Goal: Information Seeking & Learning: Learn about a topic

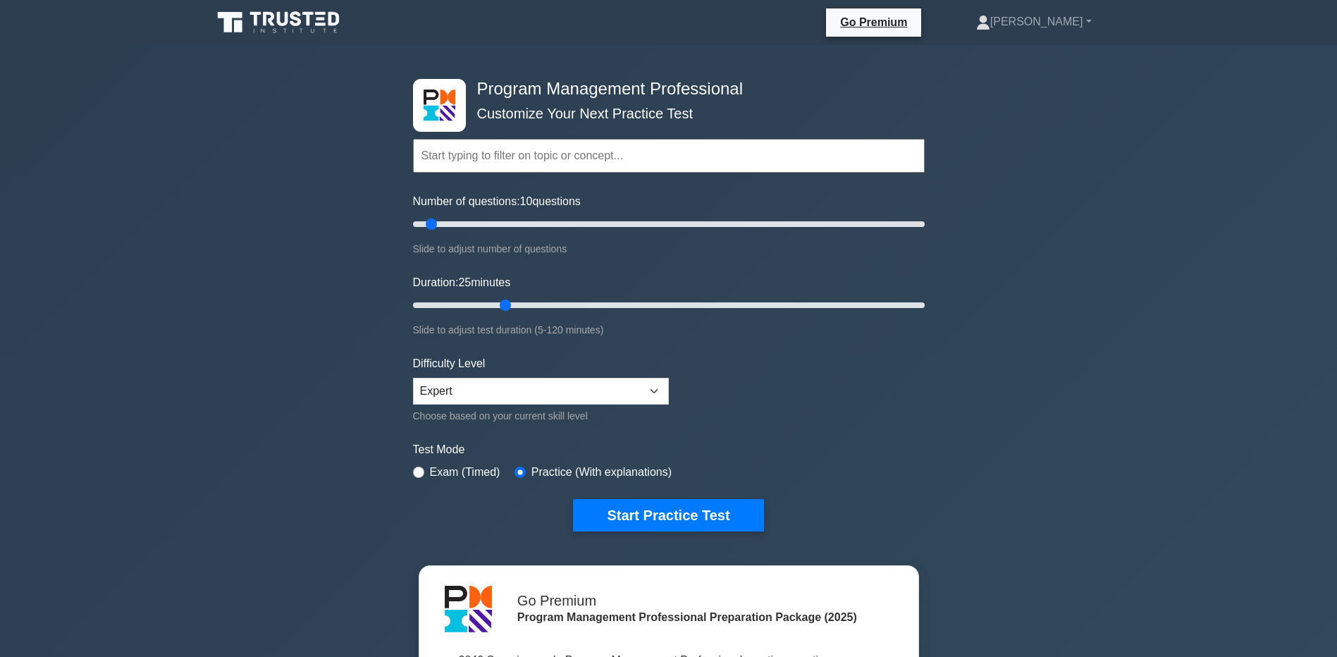
drag, startPoint x: 451, startPoint y: 305, endPoint x: 499, endPoint y: 307, distance: 48.0
type input "25"
click at [499, 307] on input "Duration: 25 minutes" at bounding box center [669, 305] width 512 height 17
click at [694, 516] on button "Start Practice Test" at bounding box center [668, 515] width 190 height 32
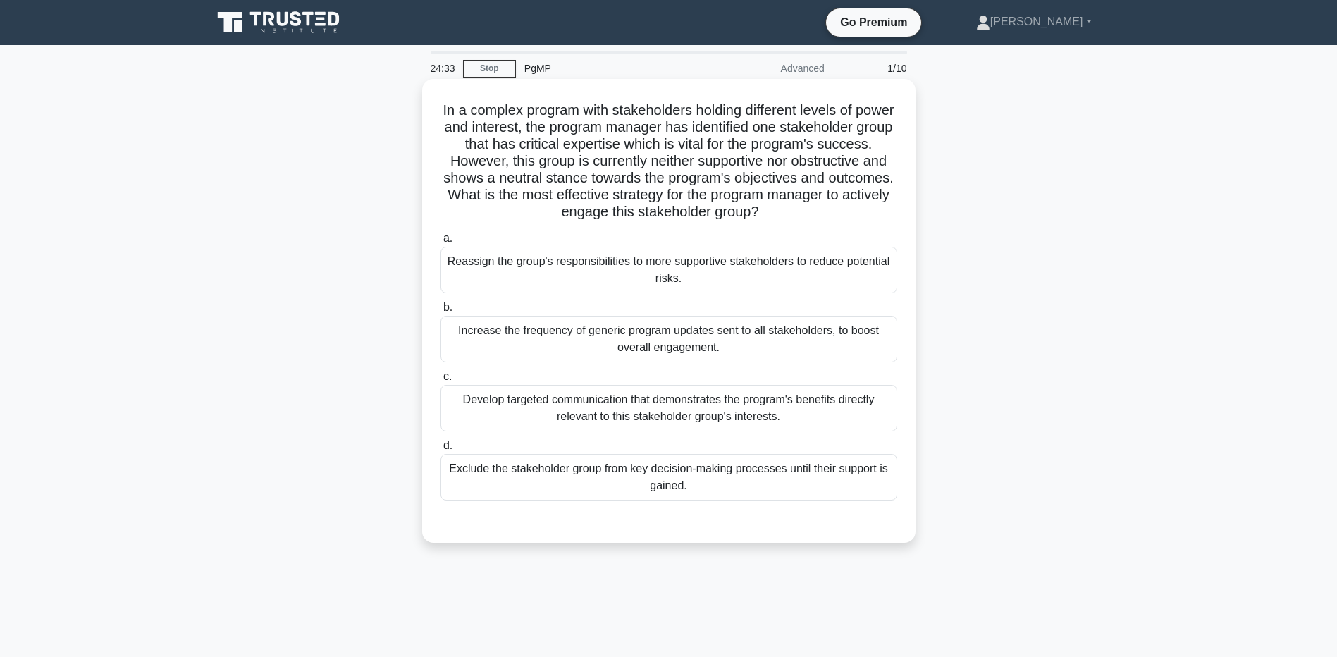
click at [575, 415] on div "Develop targeted communication that demonstrates the program's benefits directl…" at bounding box center [669, 408] width 457 height 47
click at [441, 381] on input "c. Develop targeted communication that demonstrates the program's benefits dire…" at bounding box center [441, 376] width 0 height 9
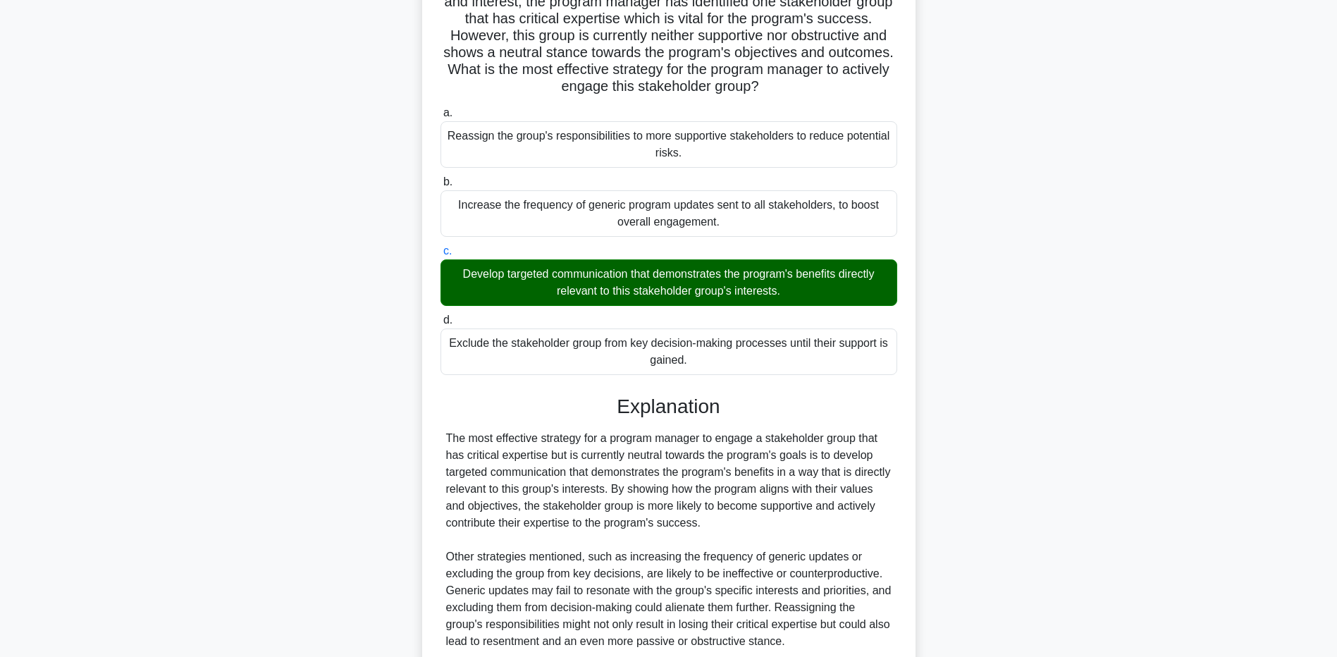
scroll to position [247, 0]
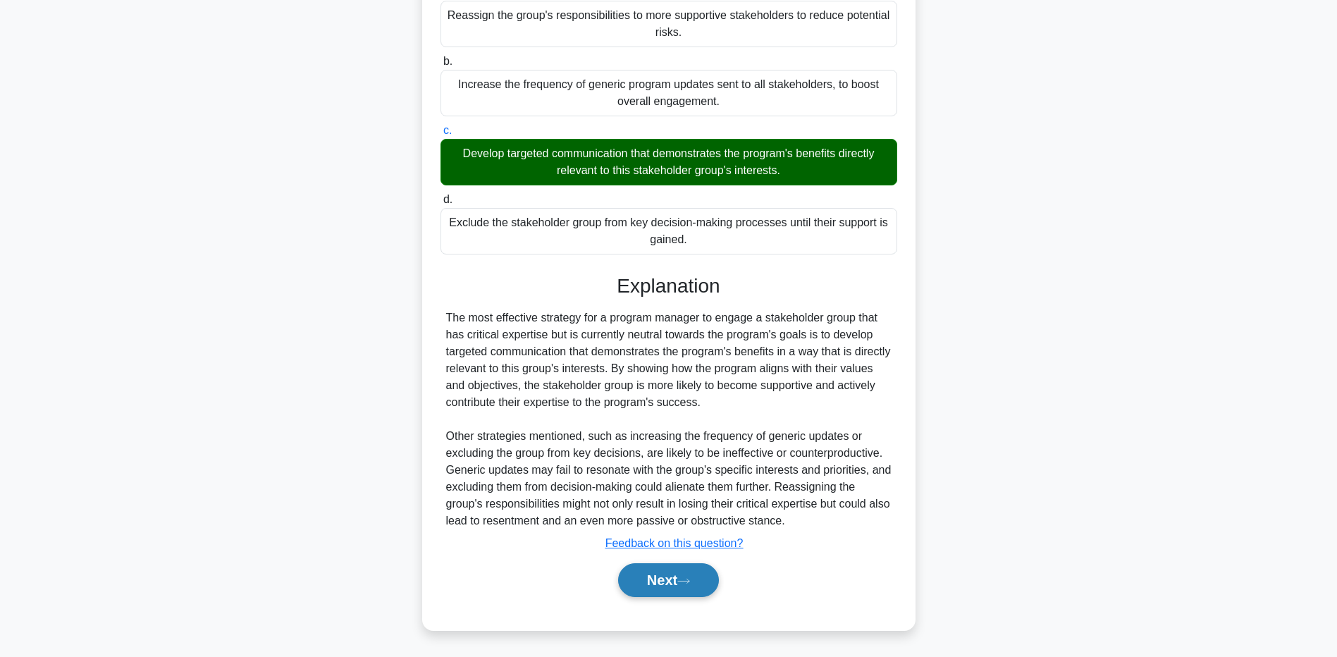
click at [665, 571] on button "Next" at bounding box center [668, 580] width 101 height 34
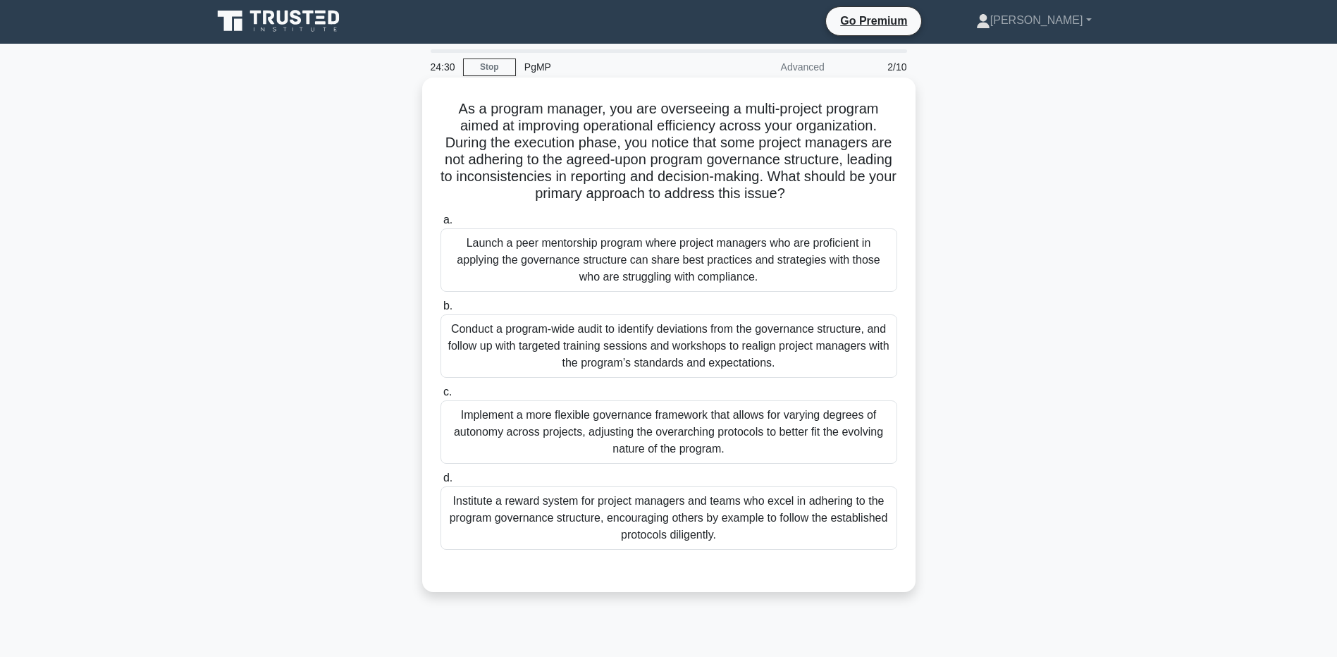
scroll to position [0, 0]
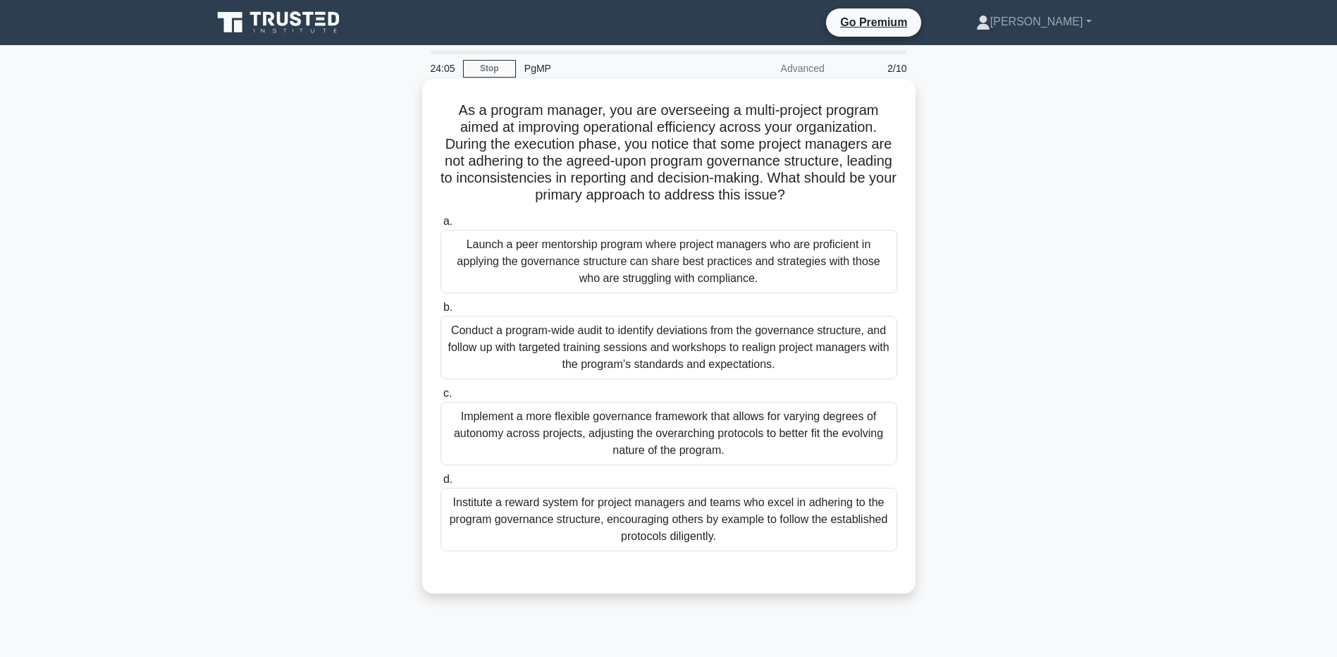
click at [548, 356] on div "Conduct a program-wide audit to identify deviations from the governance structu…" at bounding box center [669, 347] width 457 height 63
click at [441, 312] on input "b. Conduct a program-wide audit to identify deviations from the governance stru…" at bounding box center [441, 307] width 0 height 9
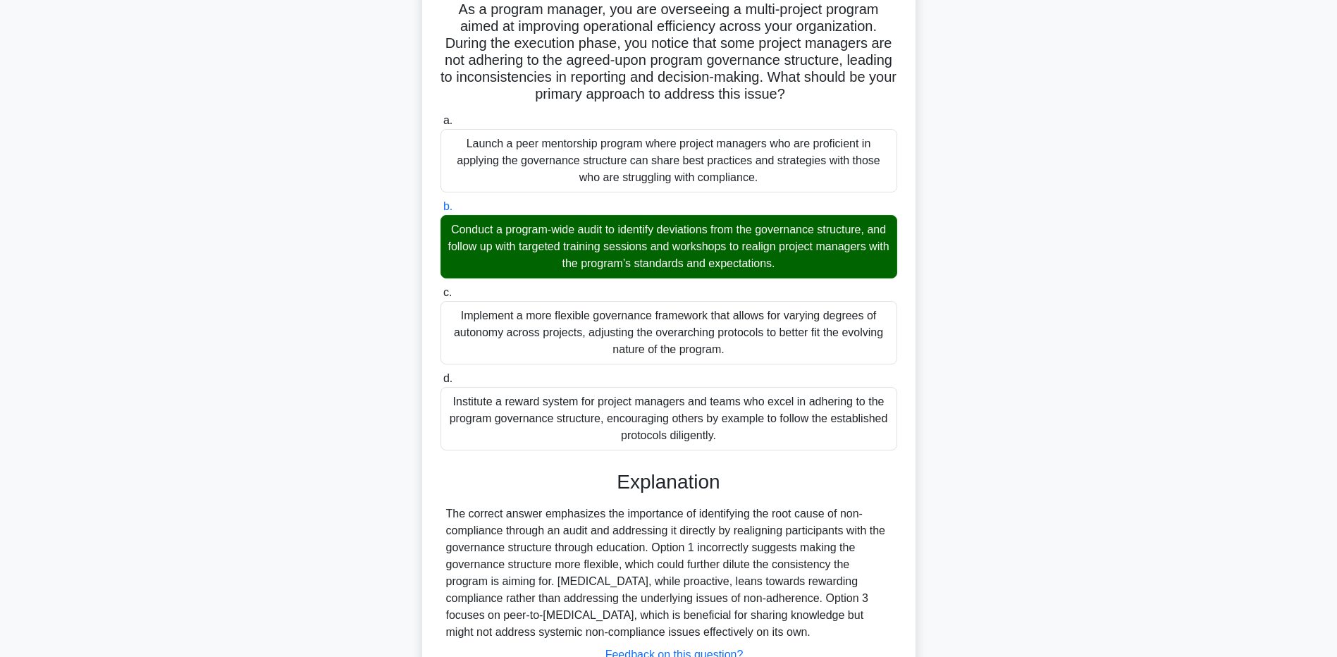
scroll to position [213, 0]
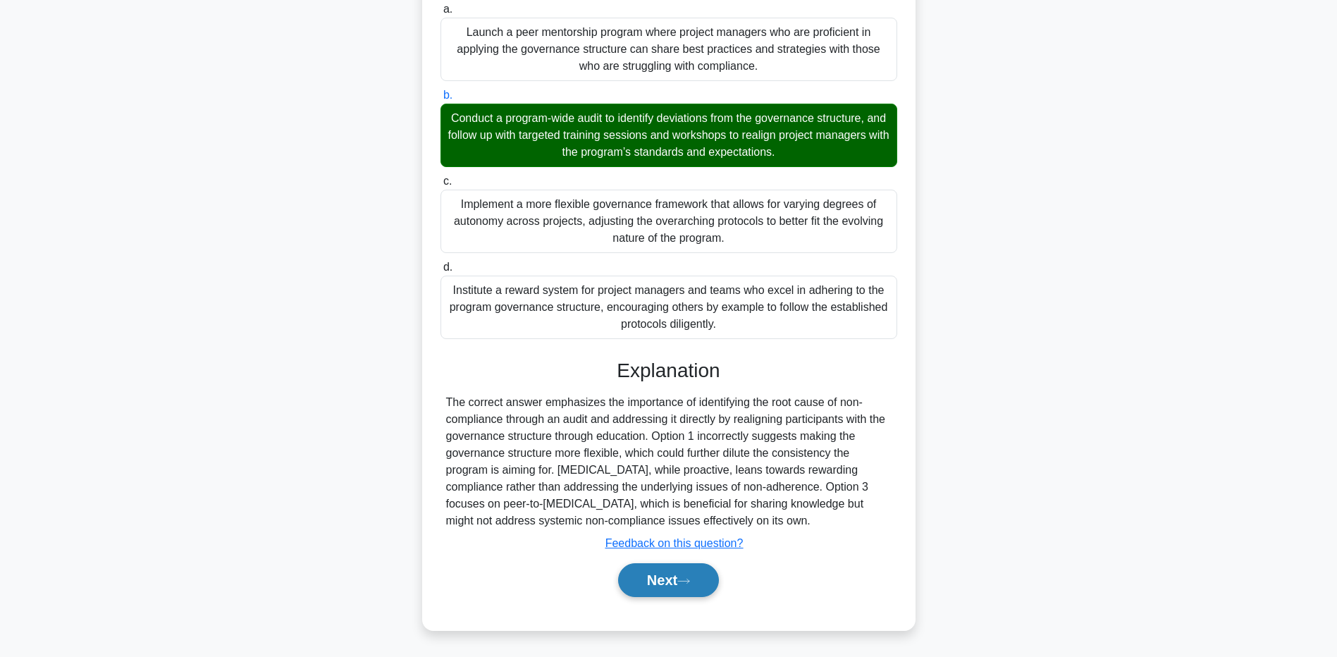
click at [702, 573] on button "Next" at bounding box center [668, 580] width 101 height 34
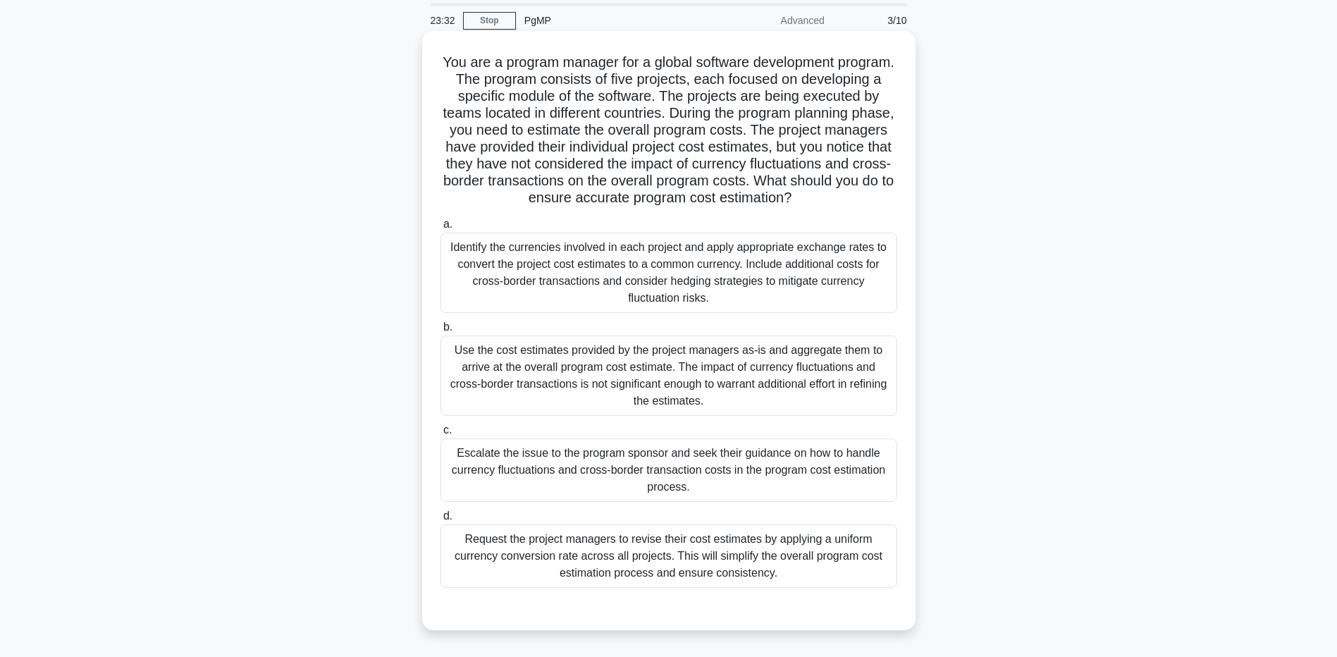
scroll to position [70, 0]
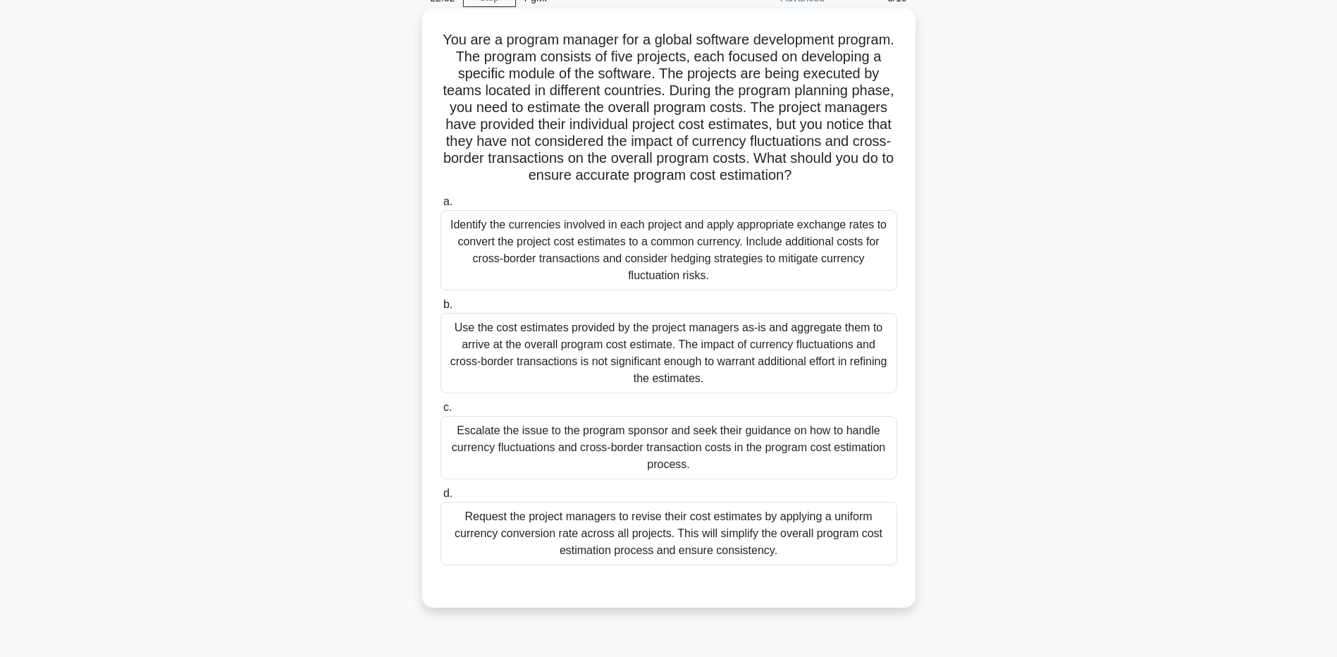
click at [682, 263] on div "Identify the currencies involved in each project and apply appropriate exchange…" at bounding box center [669, 250] width 457 height 80
click at [441, 207] on input "a. Identify the currencies involved in each project and apply appropriate excha…" at bounding box center [441, 201] width 0 height 9
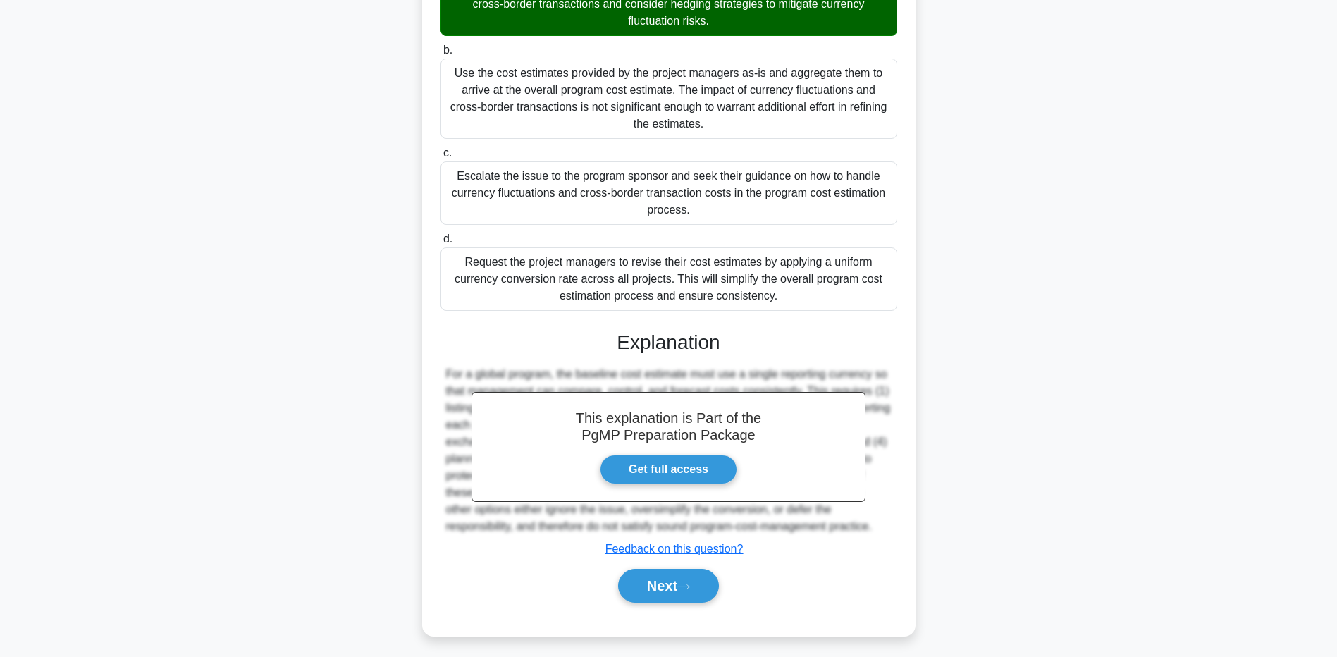
scroll to position [348, 0]
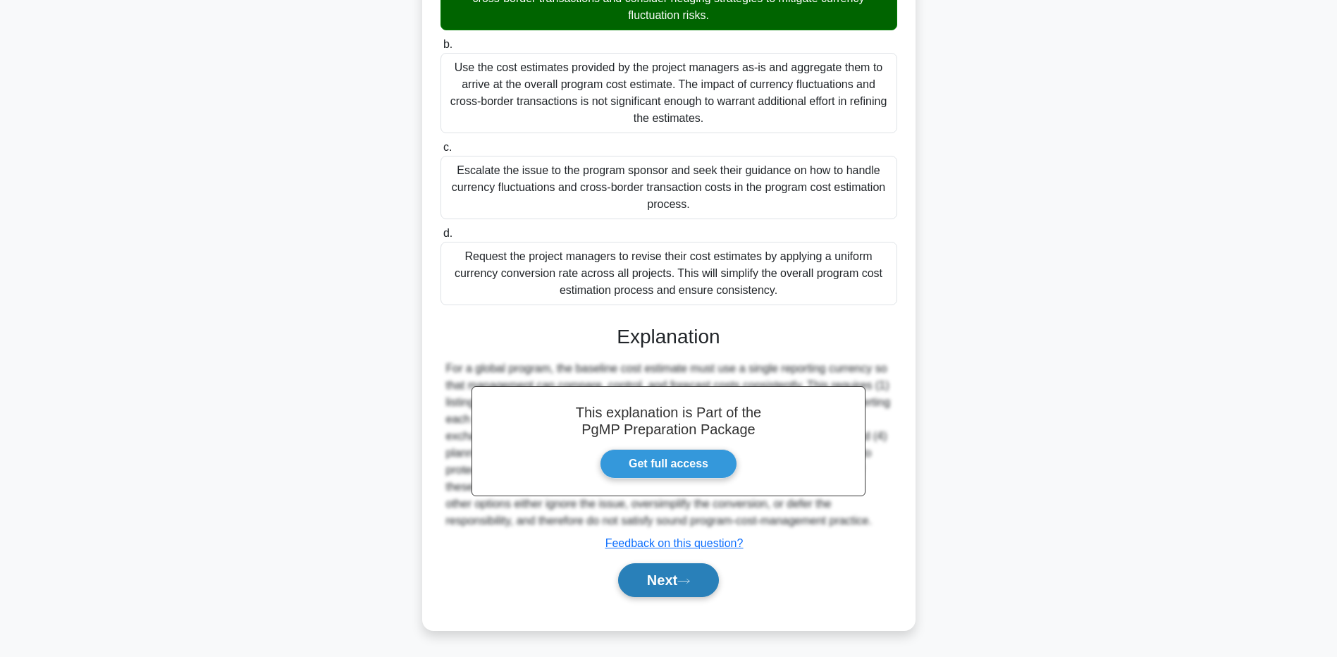
click at [682, 584] on button "Next" at bounding box center [668, 580] width 101 height 34
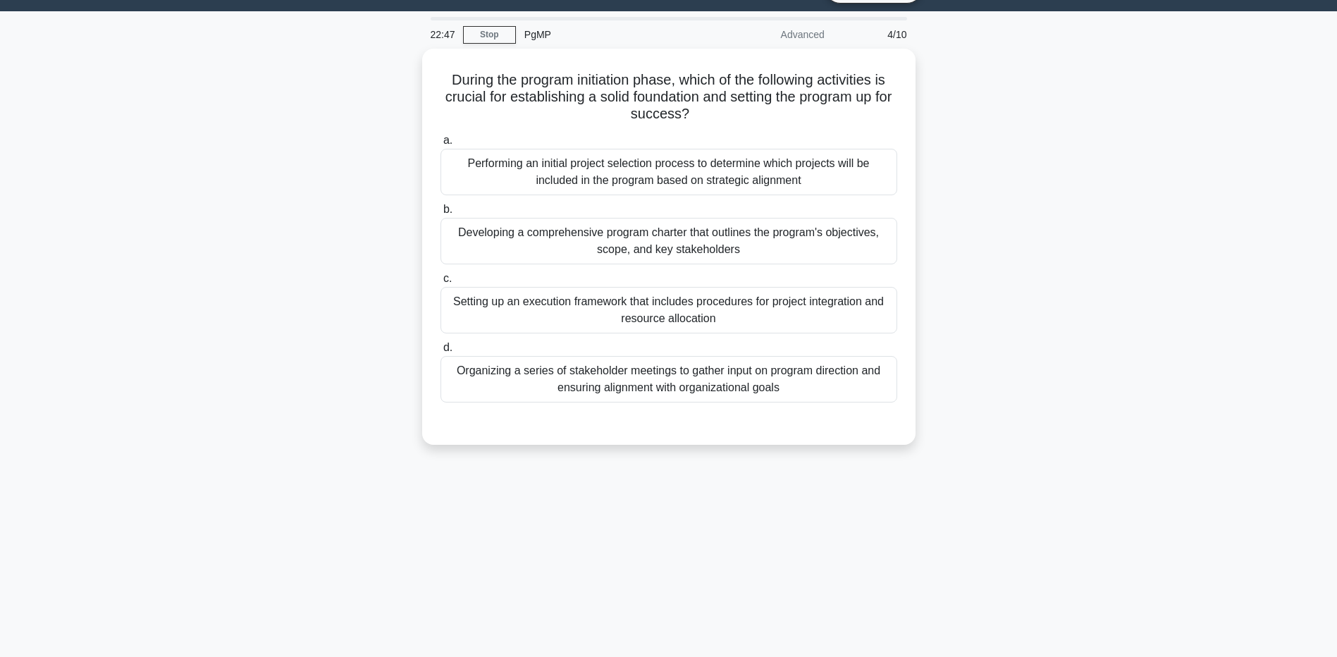
scroll to position [0, 0]
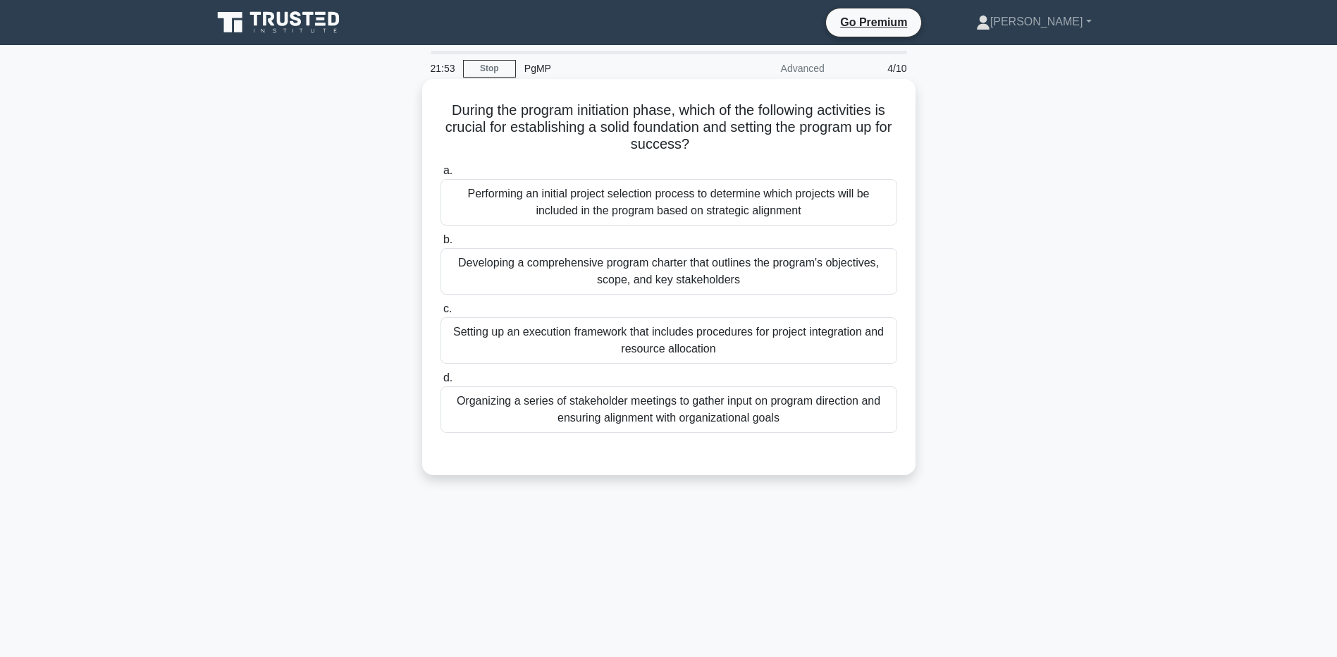
click at [626, 405] on div "Organizing a series of stakeholder meetings to gather input on program directio…" at bounding box center [669, 409] width 457 height 47
click at [441, 383] on input "d. Organizing a series of stakeholder meetings to gather input on program direc…" at bounding box center [441, 378] width 0 height 9
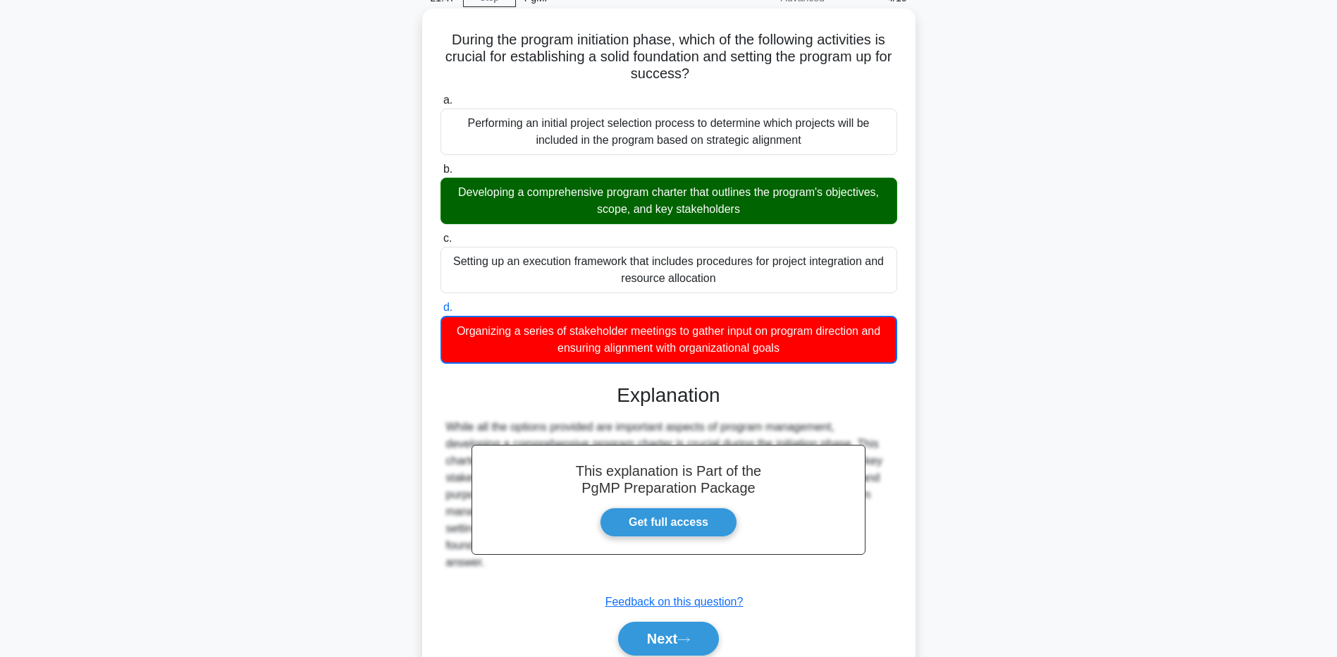
scroll to position [130, 0]
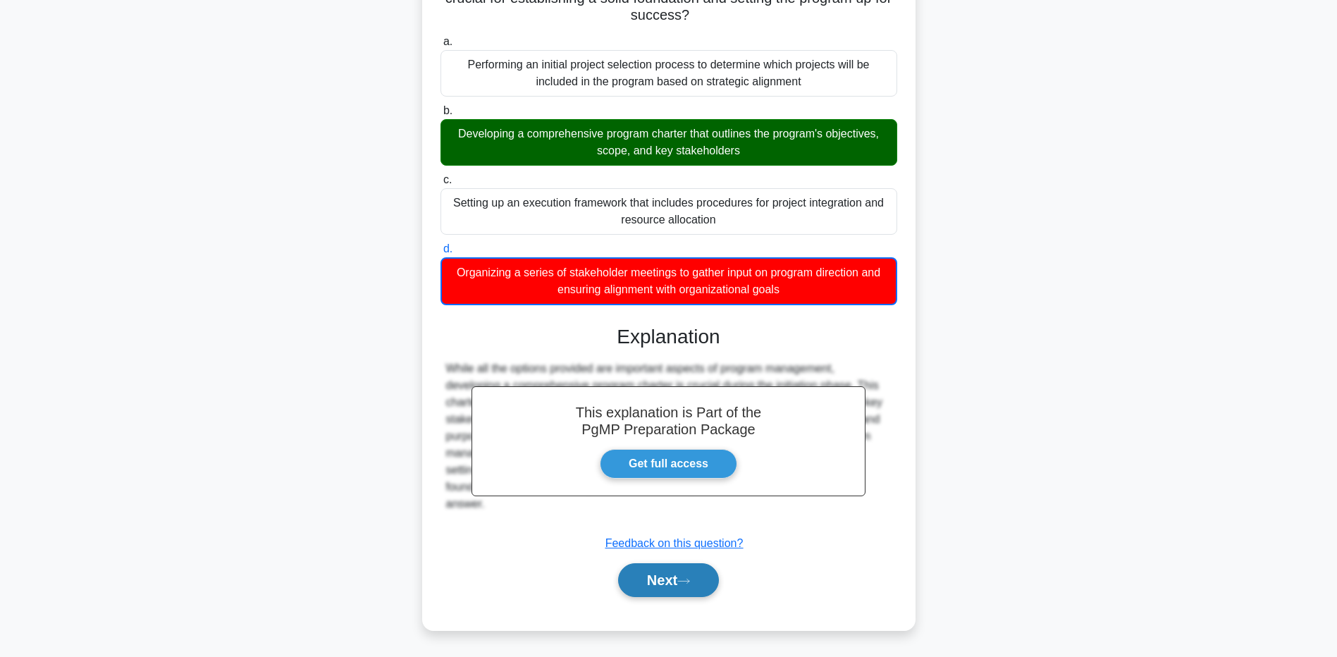
click at [672, 576] on button "Next" at bounding box center [668, 580] width 101 height 34
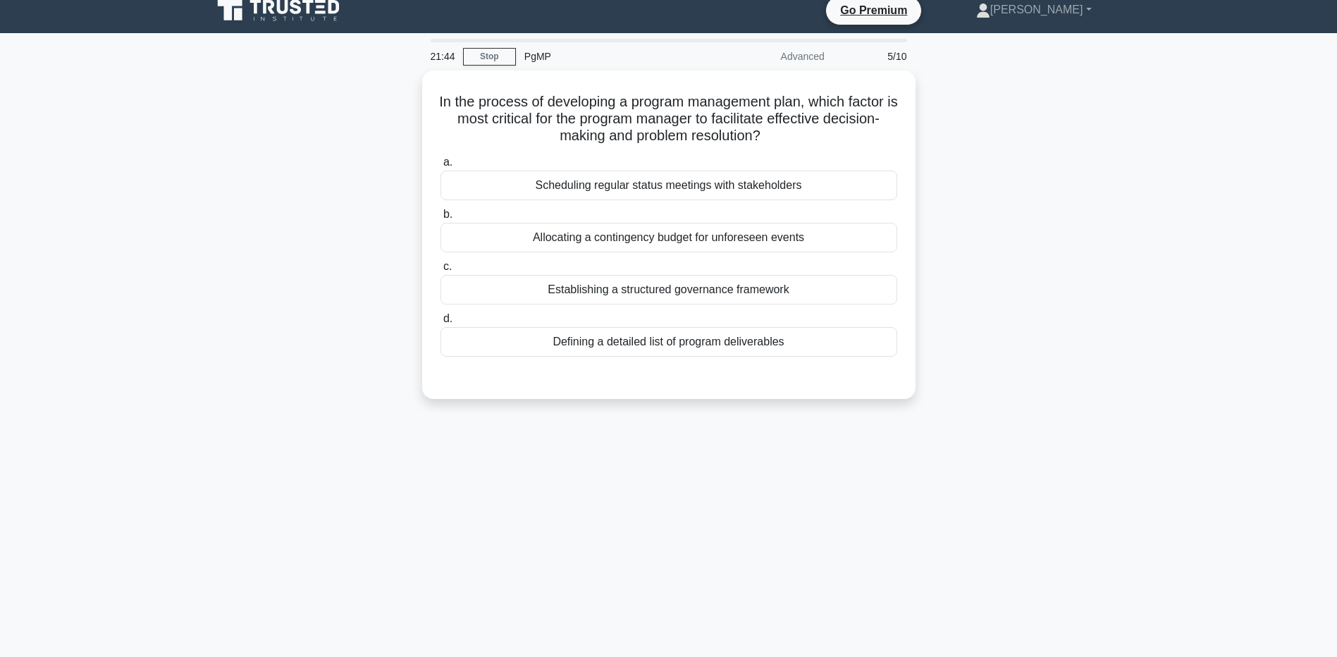
scroll to position [0, 0]
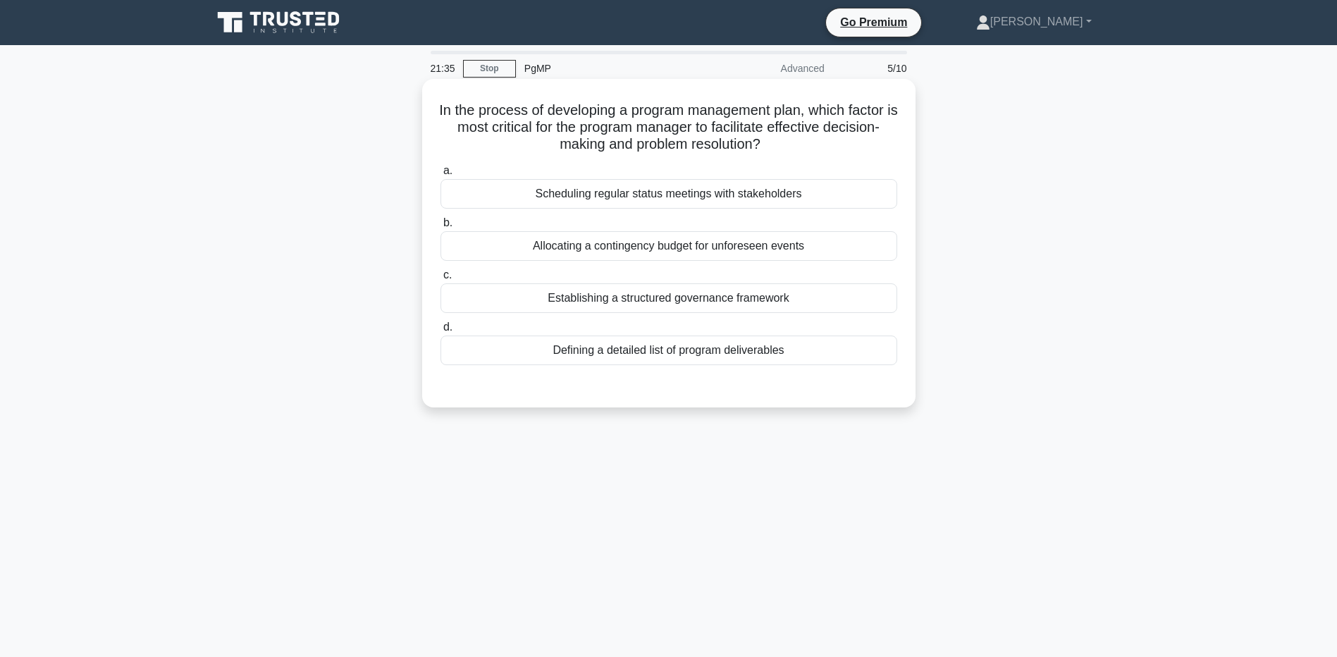
click at [682, 305] on div "Establishing a structured governance framework" at bounding box center [669, 298] width 457 height 30
click at [441, 280] on input "c. Establishing a structured governance framework" at bounding box center [441, 275] width 0 height 9
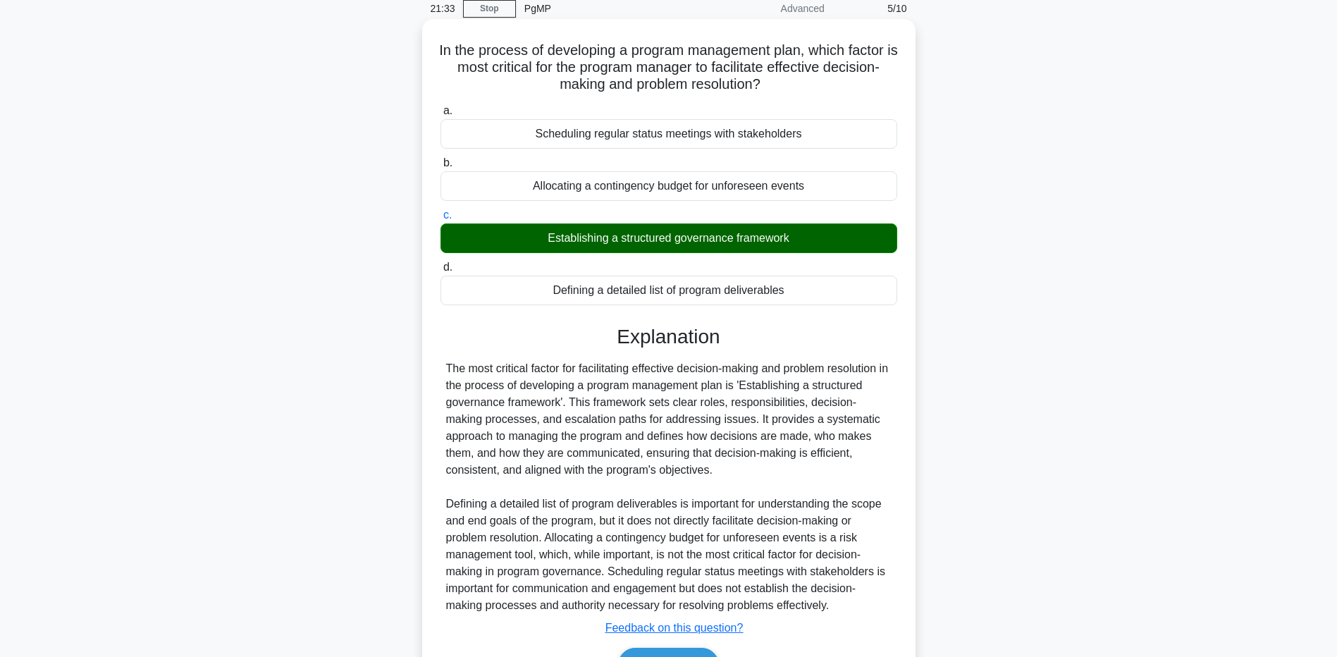
scroll to position [145, 0]
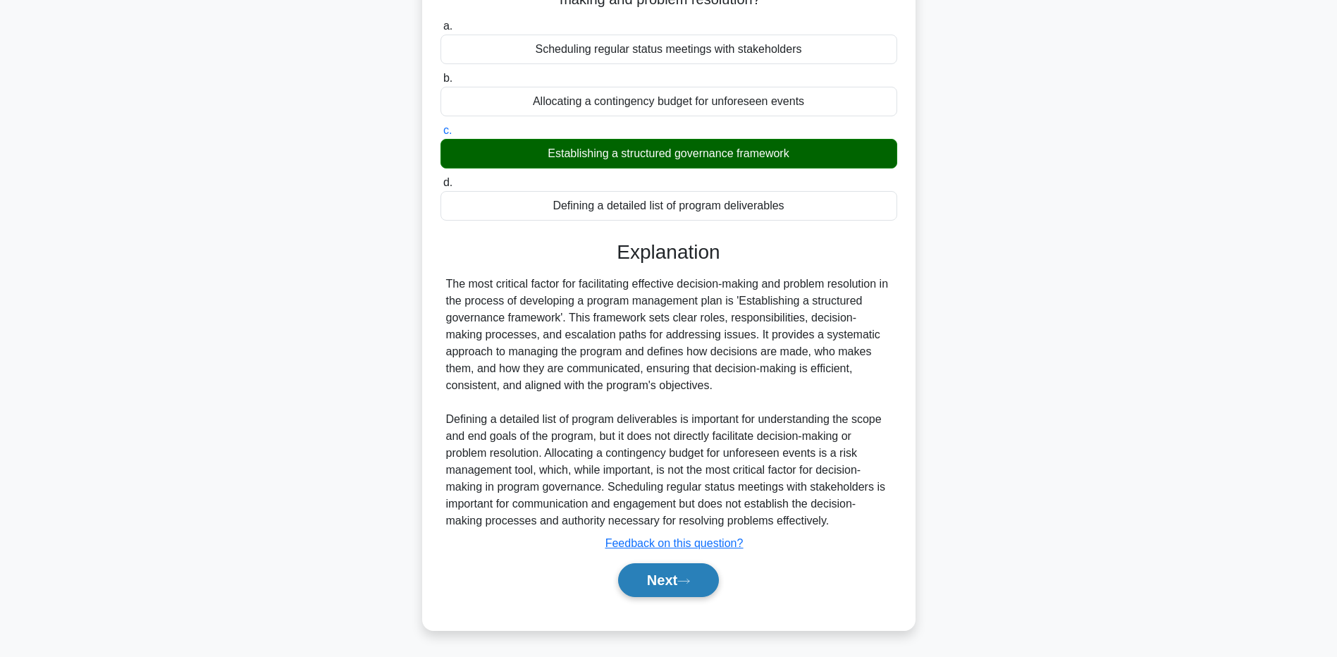
click at [685, 582] on icon at bounding box center [683, 581] width 11 height 4
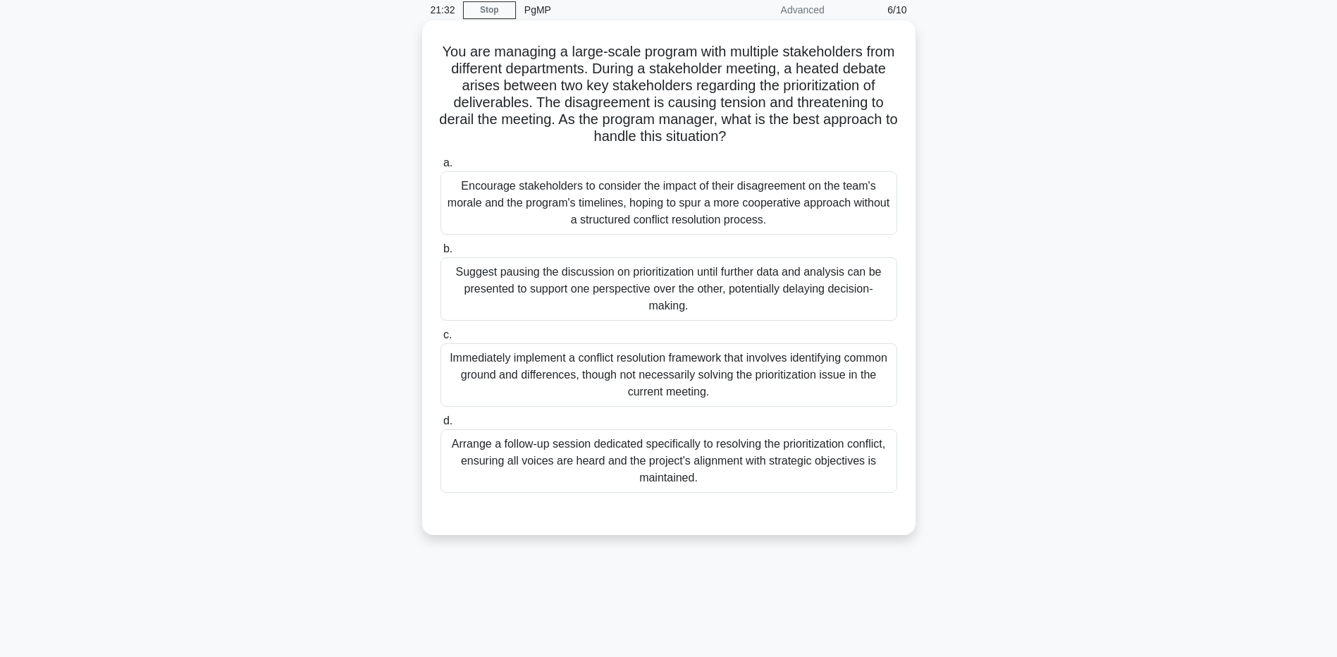
scroll to position [34, 0]
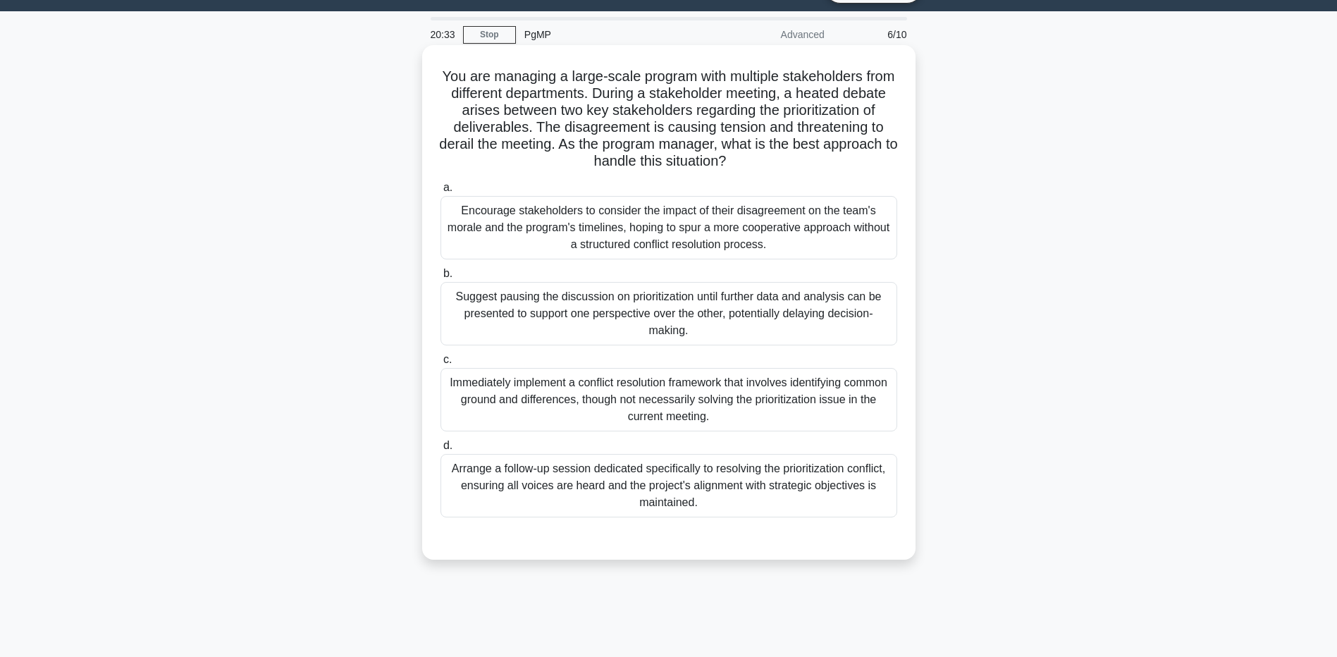
click at [713, 496] on div "Arrange a follow-up session dedicated specifically to resolving the prioritizat…" at bounding box center [669, 485] width 457 height 63
click at [441, 450] on input "d. Arrange a follow-up session dedicated specifically to resolving the prioriti…" at bounding box center [441, 445] width 0 height 9
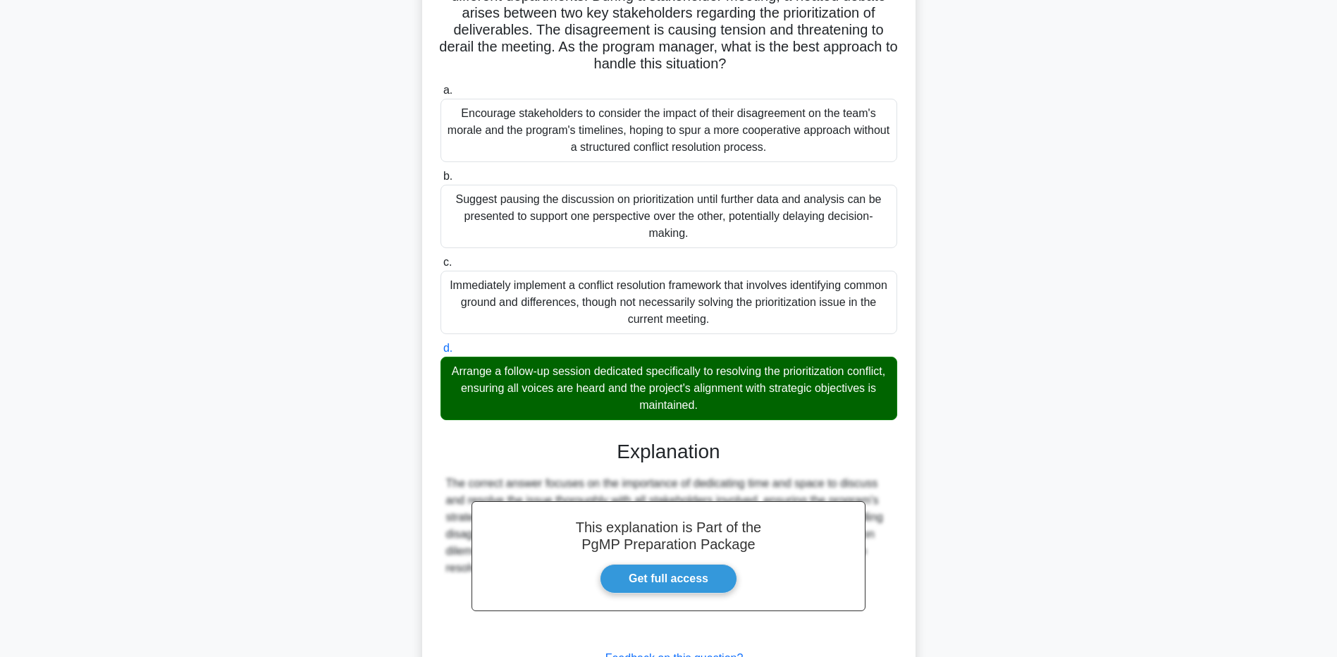
scroll to position [247, 0]
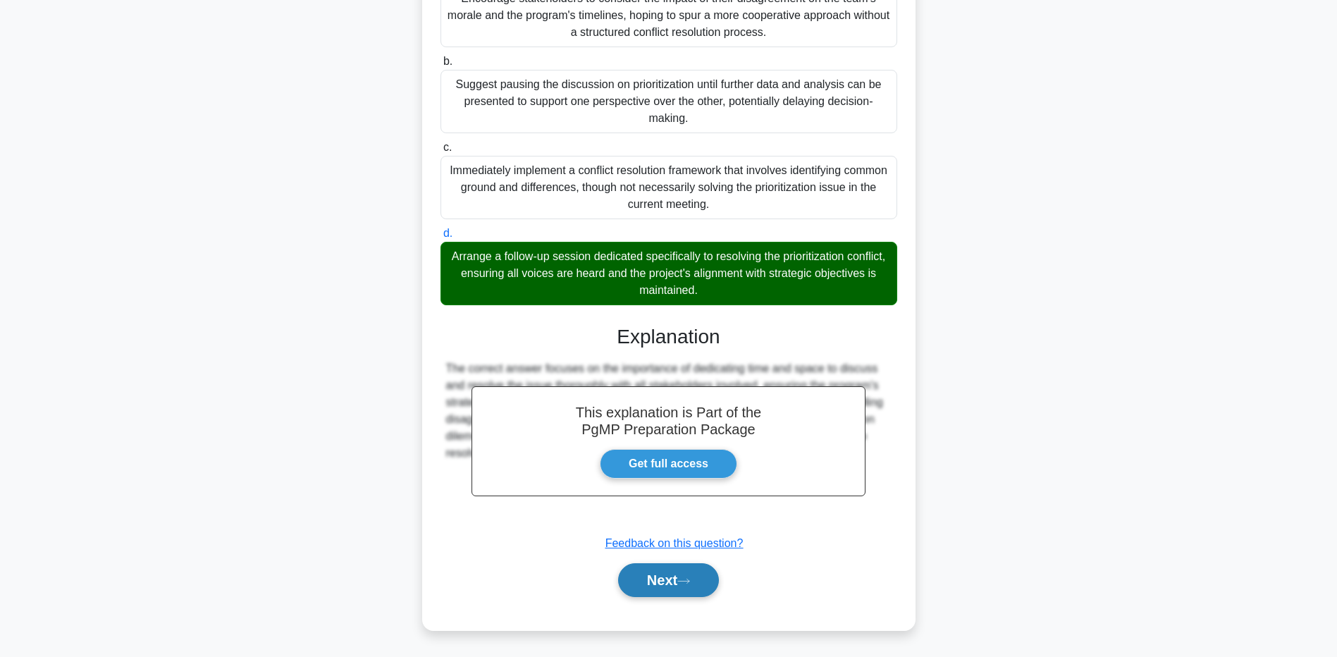
click at [678, 574] on button "Next" at bounding box center [668, 580] width 101 height 34
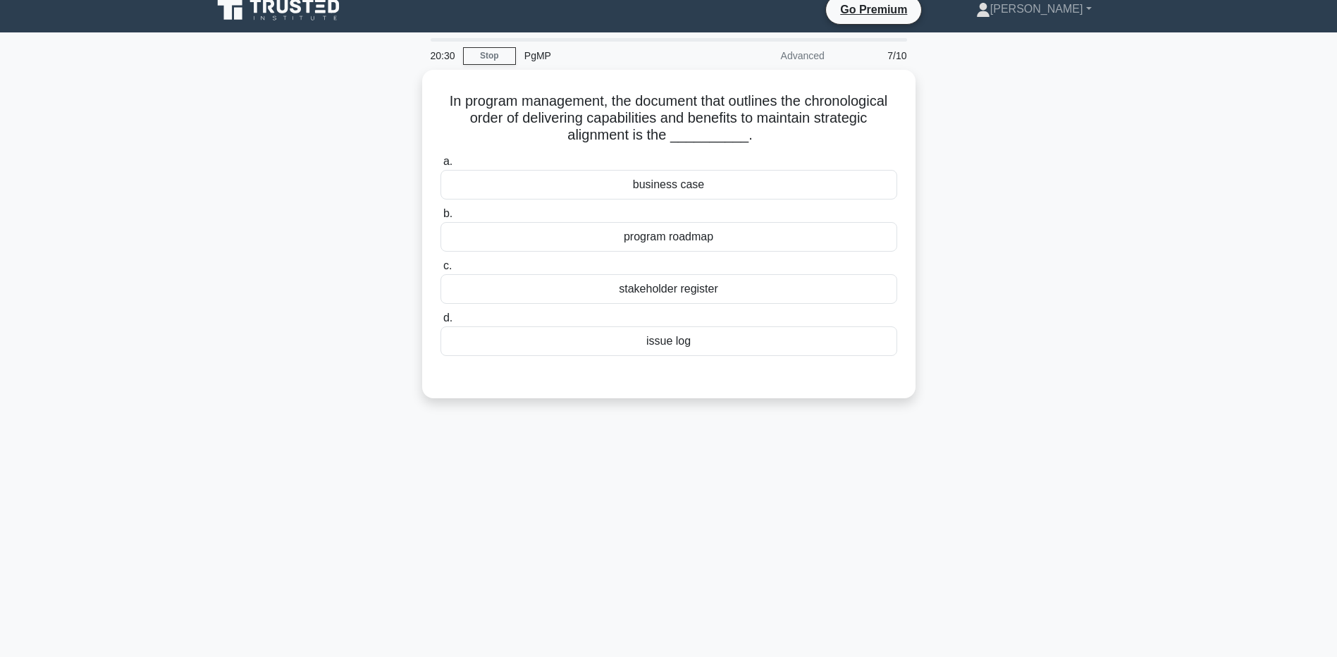
scroll to position [0, 0]
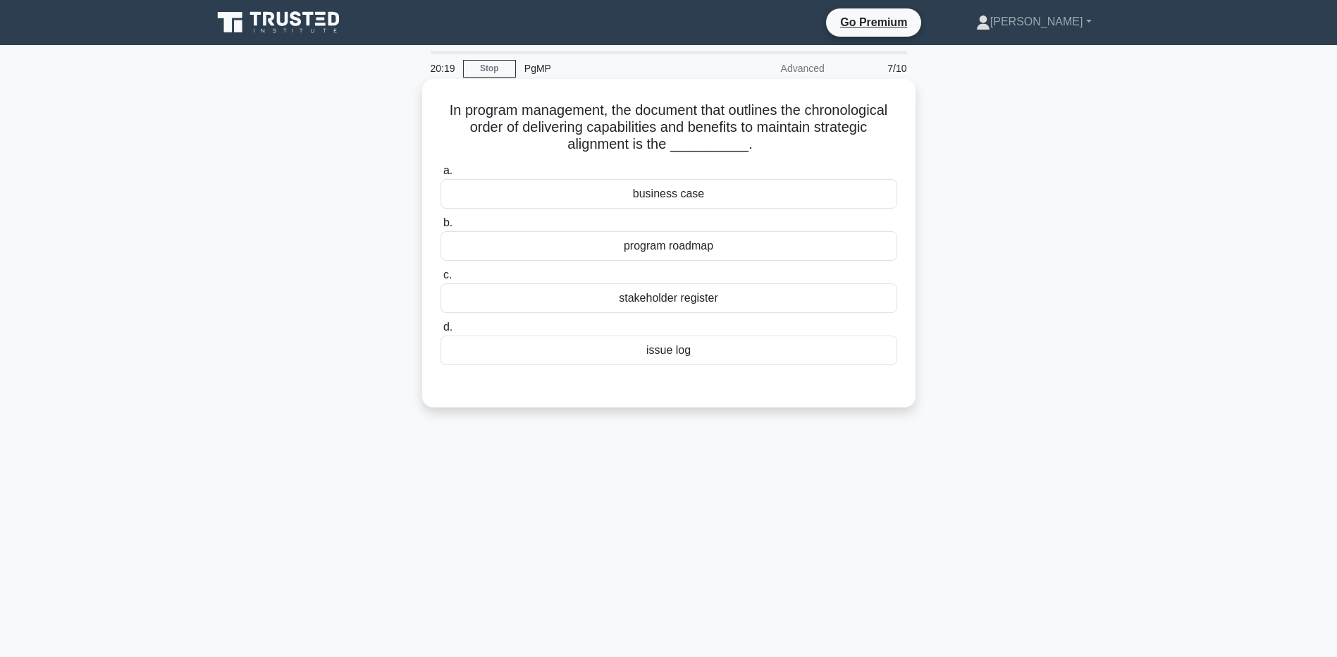
click at [710, 244] on div "program roadmap" at bounding box center [669, 246] width 457 height 30
click at [441, 228] on input "b. program roadmap" at bounding box center [441, 223] width 0 height 9
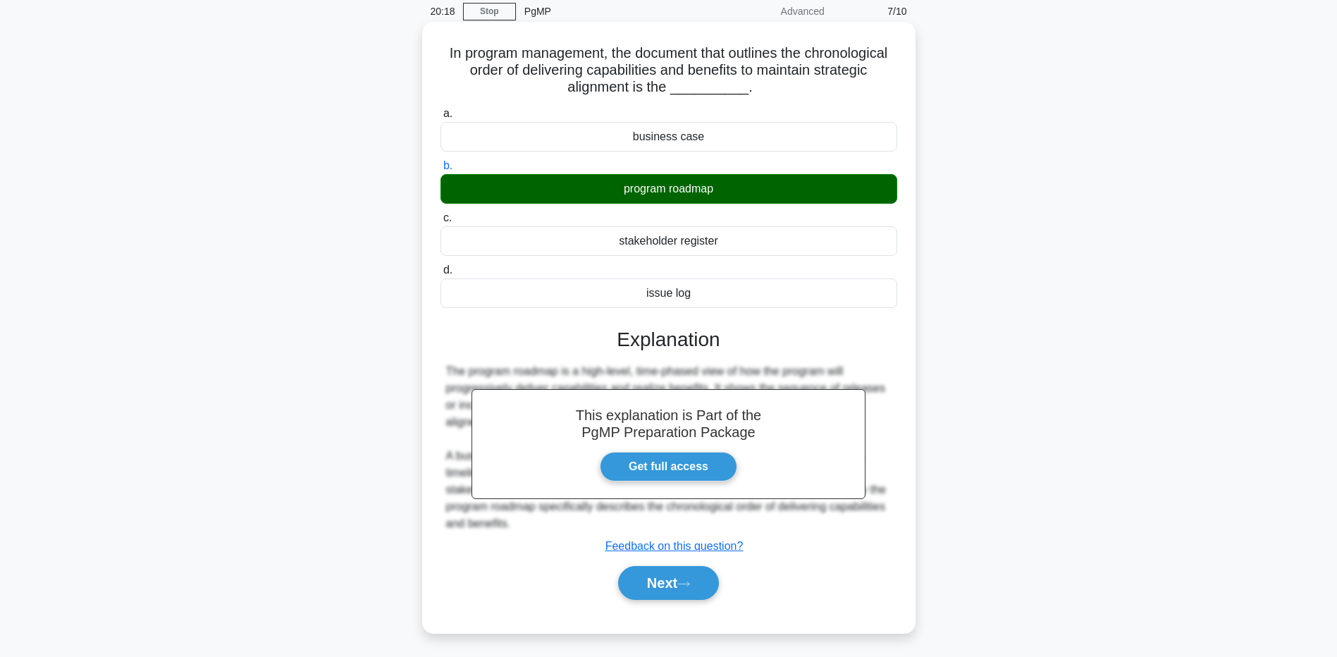
scroll to position [104, 0]
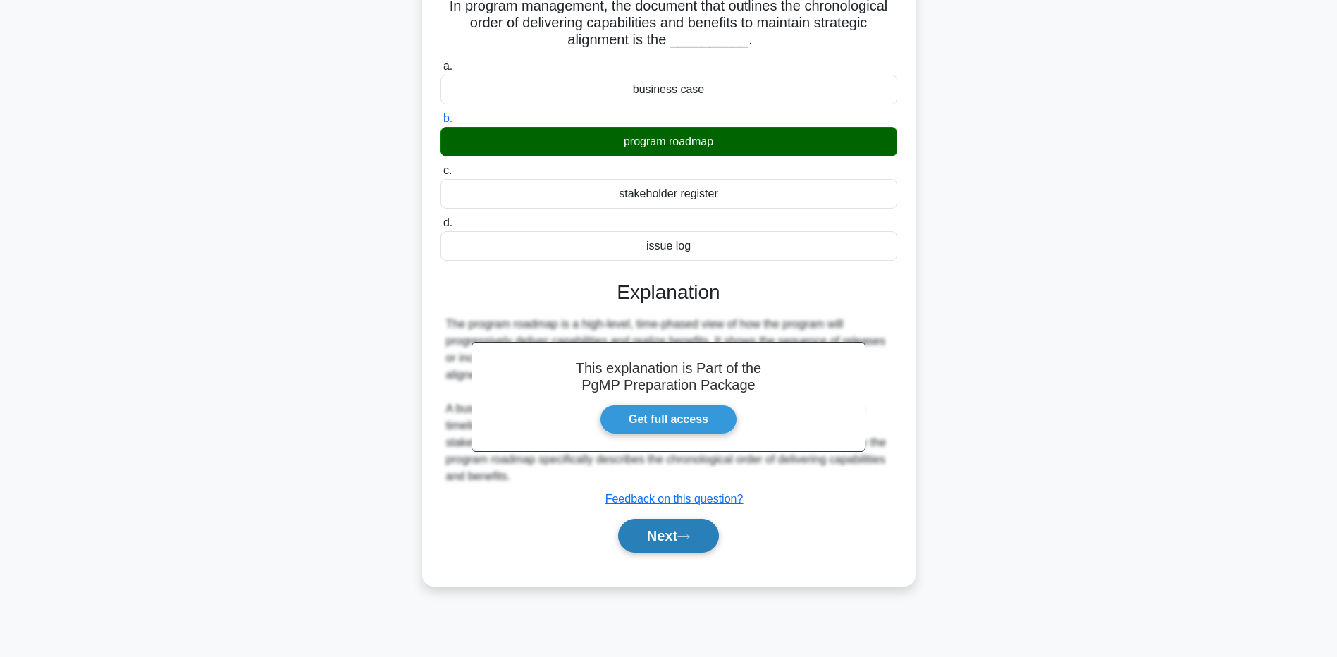
click at [673, 543] on button "Next" at bounding box center [668, 536] width 101 height 34
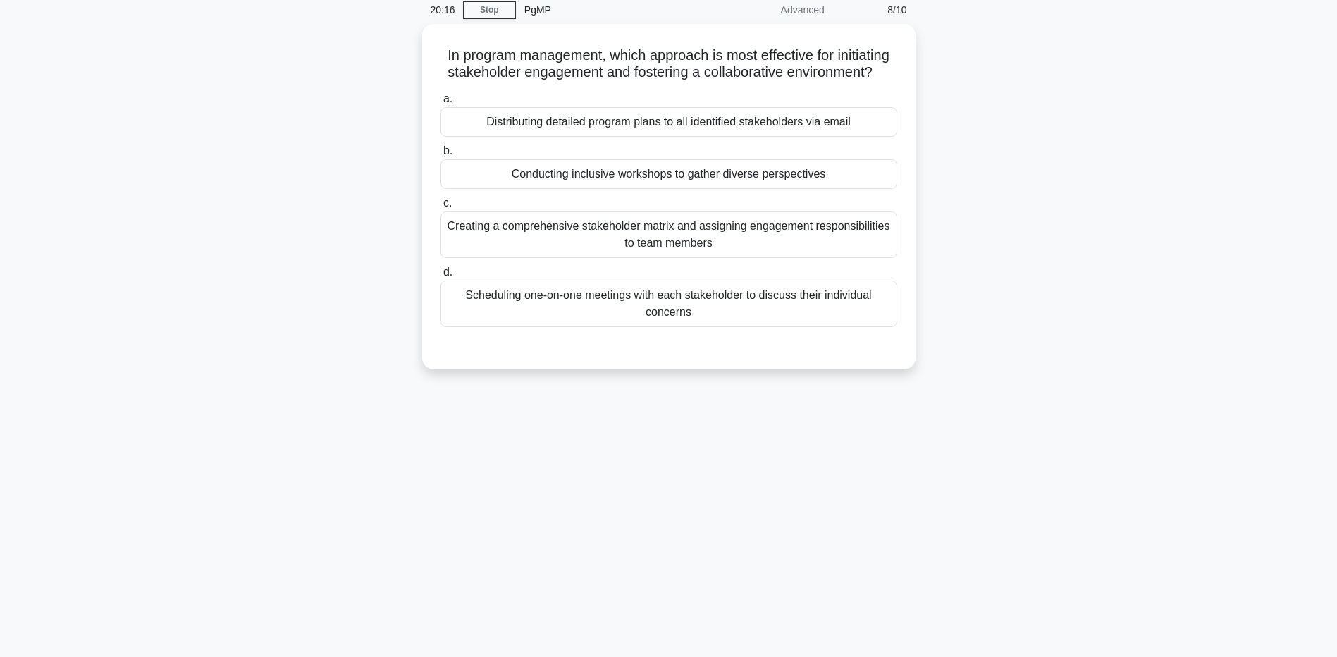
scroll to position [34, 0]
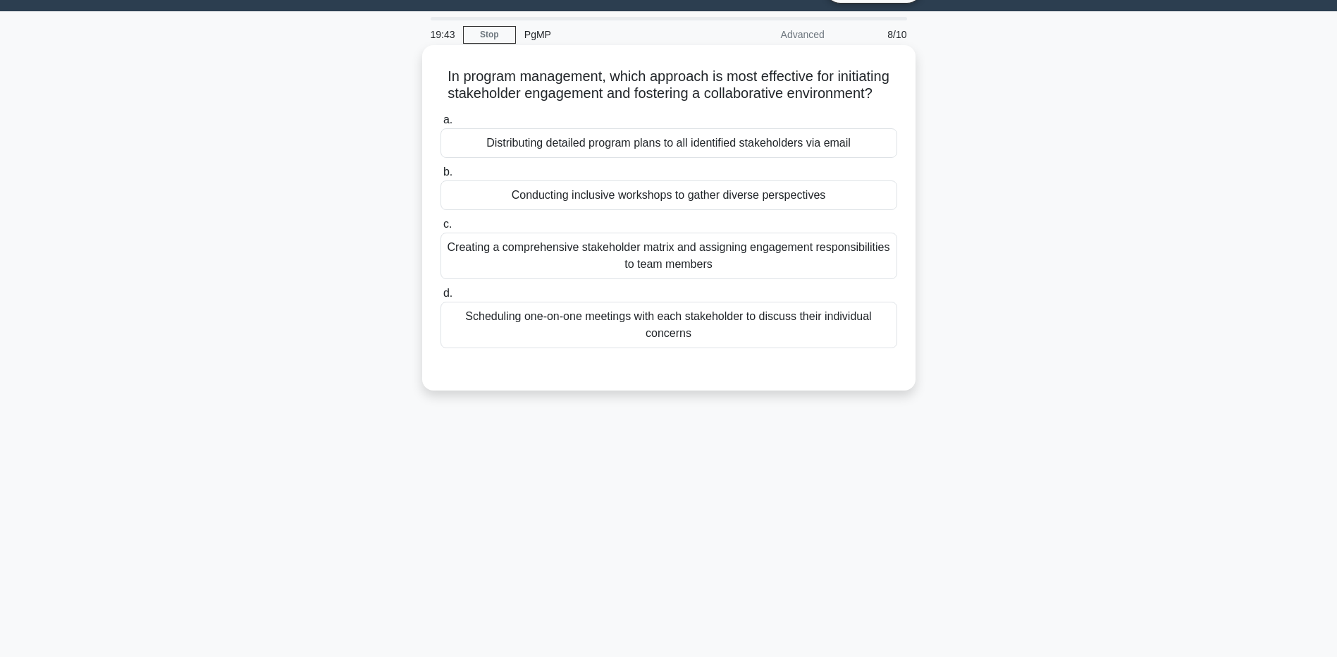
click at [643, 348] on div "Scheduling one-on-one meetings with each stakeholder to discuss their individua…" at bounding box center [669, 325] width 457 height 47
click at [441, 298] on input "d. Scheduling one-on-one meetings with each stakeholder to discuss their indivi…" at bounding box center [441, 293] width 0 height 9
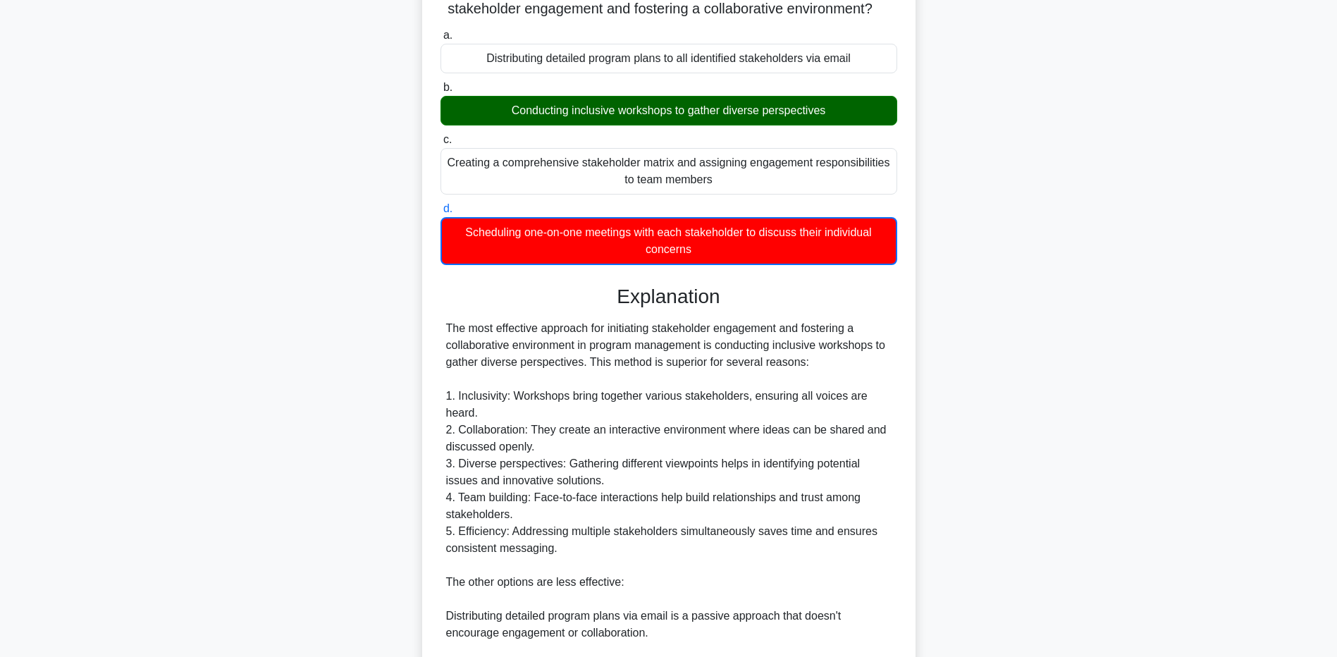
scroll to position [400, 0]
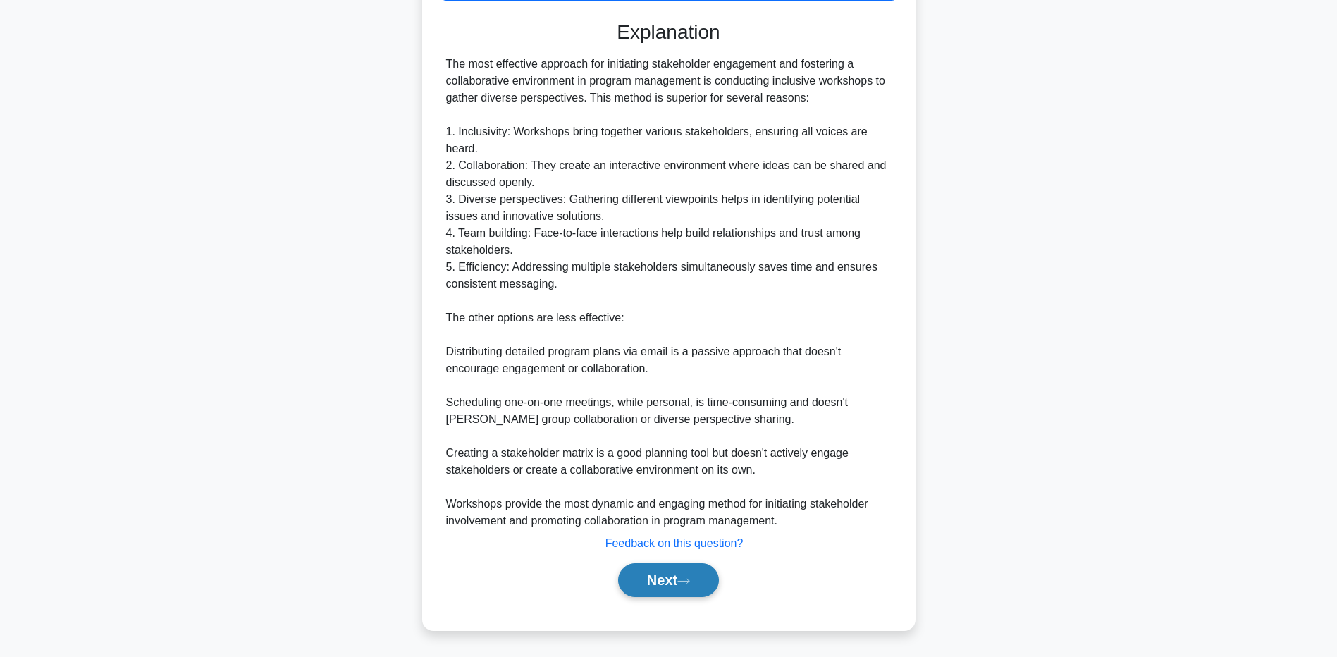
click at [694, 576] on button "Next" at bounding box center [668, 580] width 101 height 34
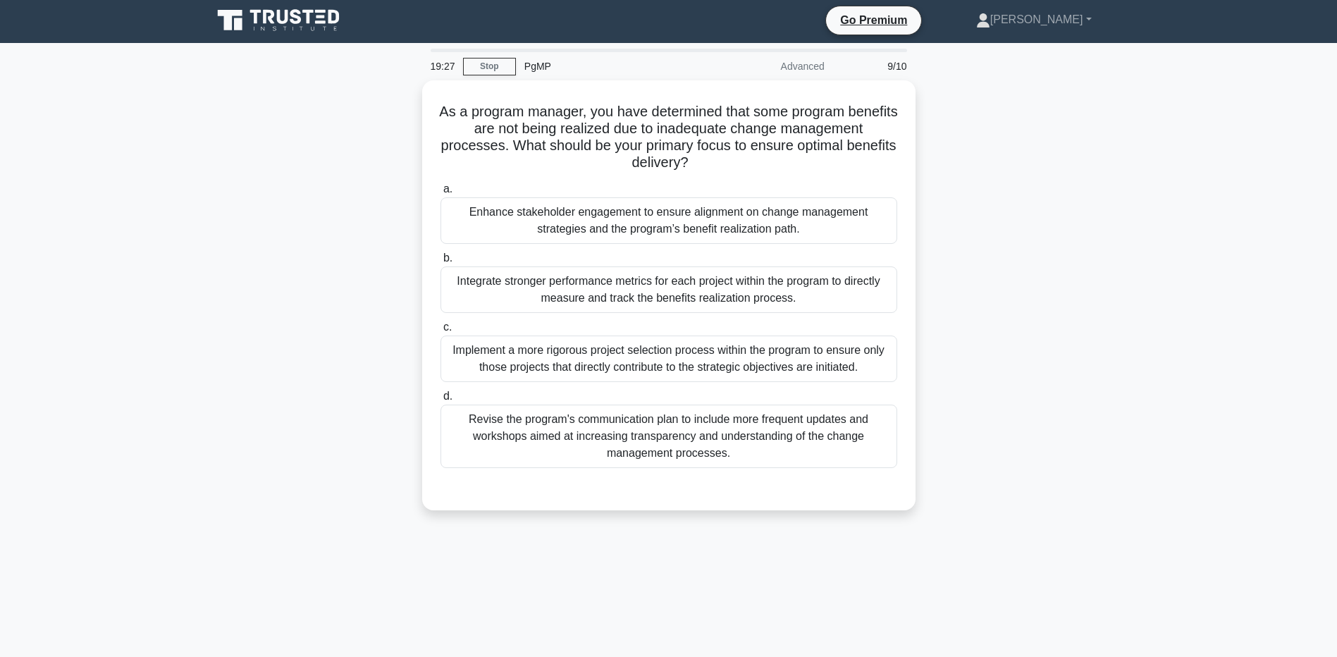
scroll to position [0, 0]
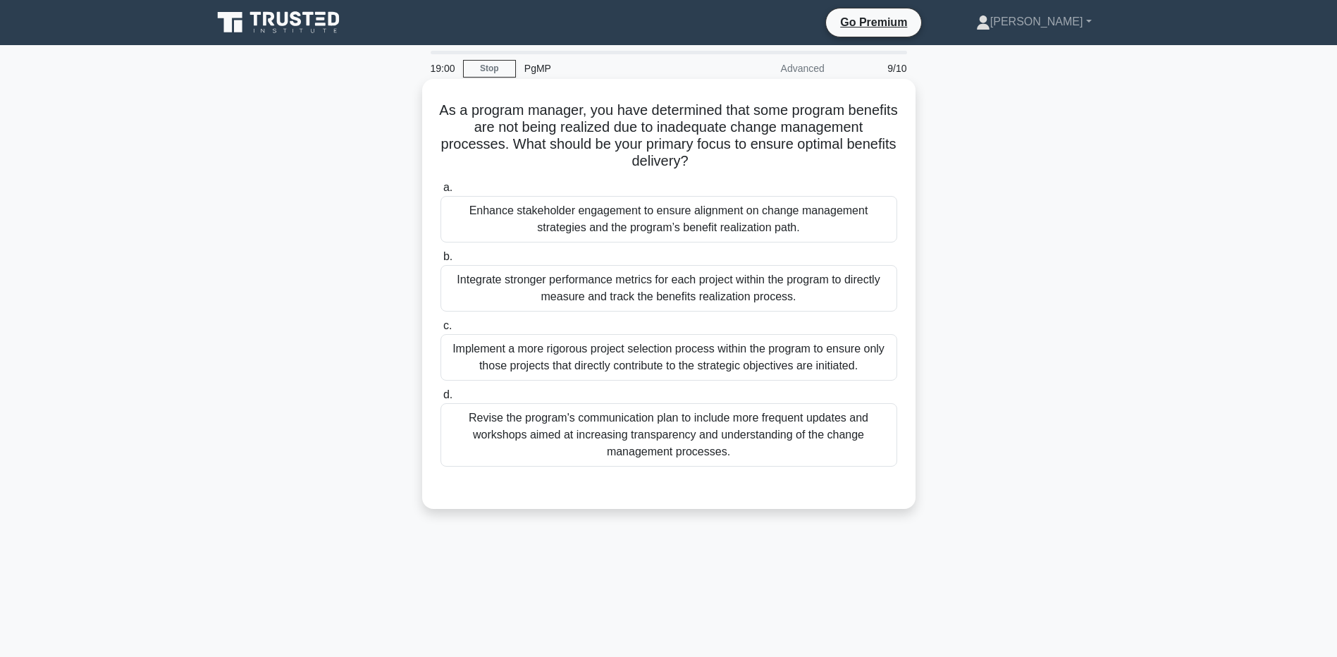
click at [701, 435] on div "Revise the program's communication plan to include more frequent updates and wo…" at bounding box center [669, 434] width 457 height 63
click at [441, 400] on input "d. Revise the program's communication plan to include more frequent updates and…" at bounding box center [441, 395] width 0 height 9
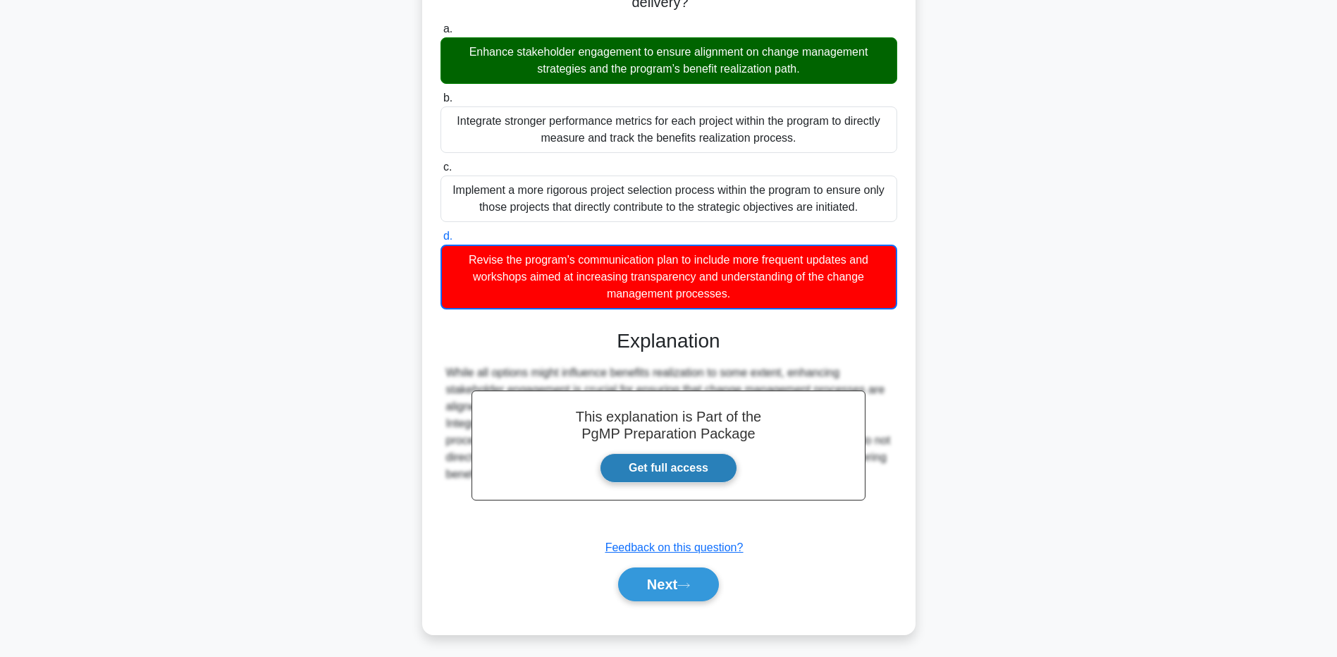
scroll to position [164, 0]
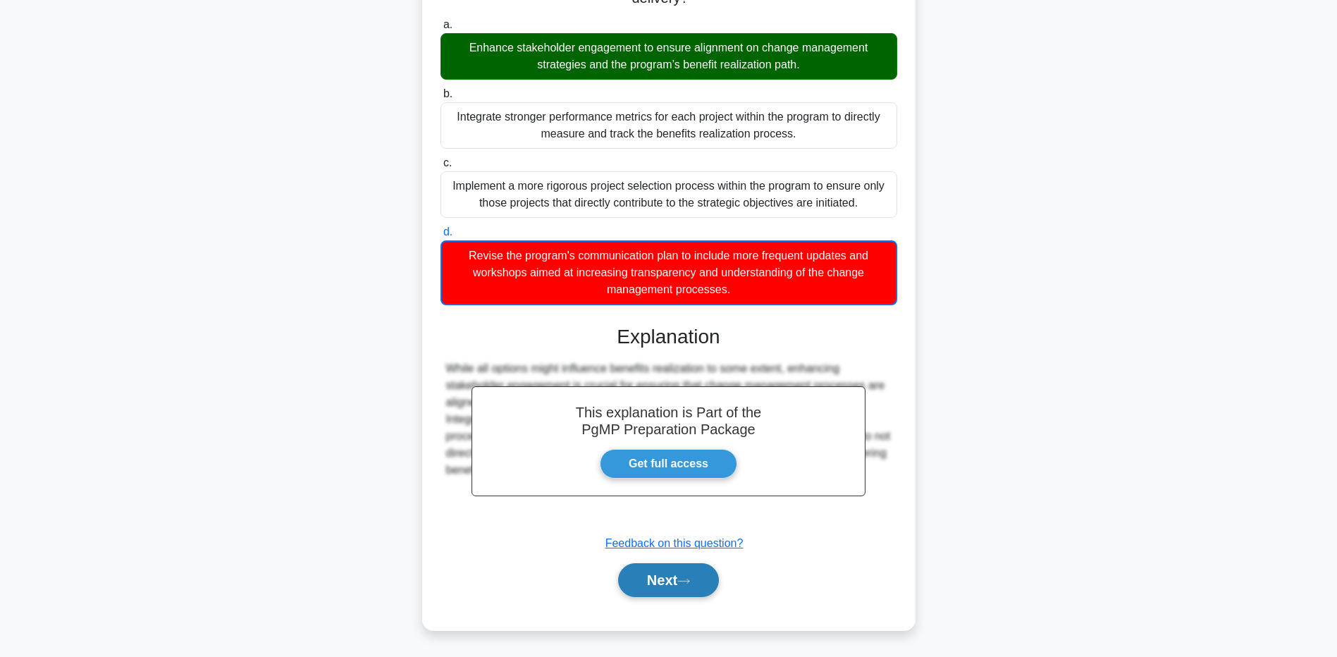
click at [690, 577] on icon at bounding box center [683, 581] width 13 height 8
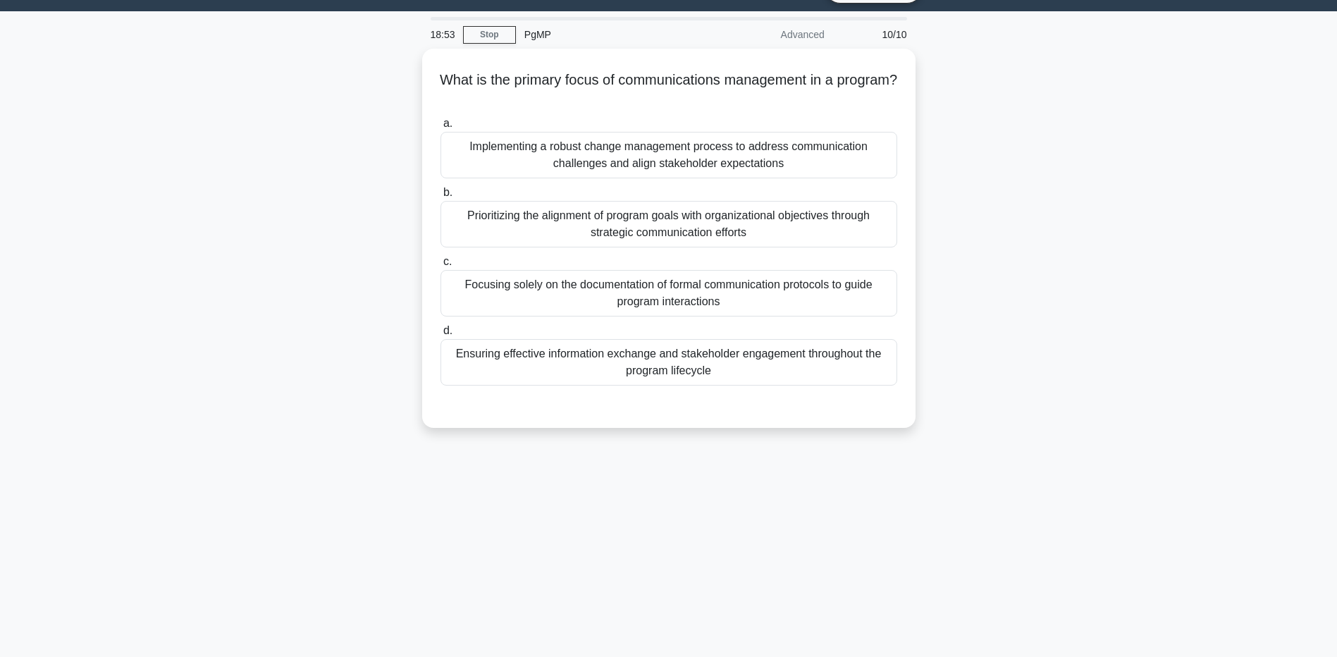
scroll to position [0, 0]
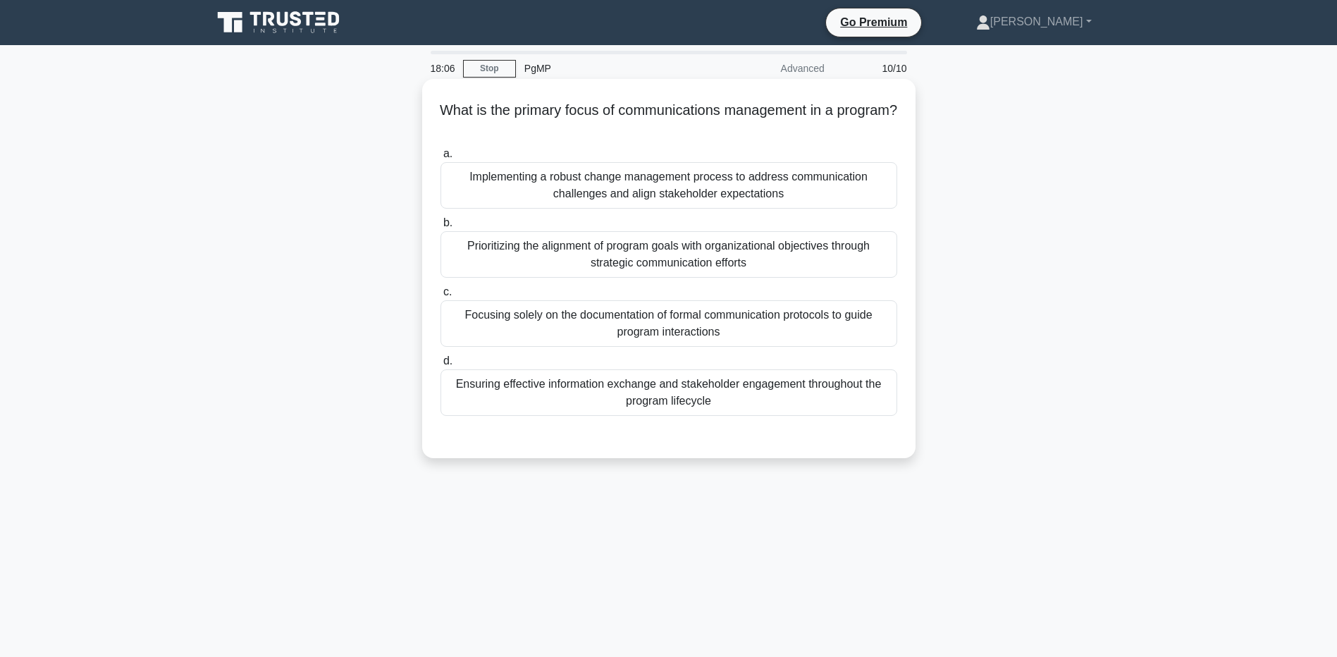
click at [751, 402] on div "Ensuring effective information exchange and stakeholder engagement throughout t…" at bounding box center [669, 392] width 457 height 47
click at [441, 366] on input "d. Ensuring effective information exchange and stakeholder engagement throughou…" at bounding box center [441, 361] width 0 height 9
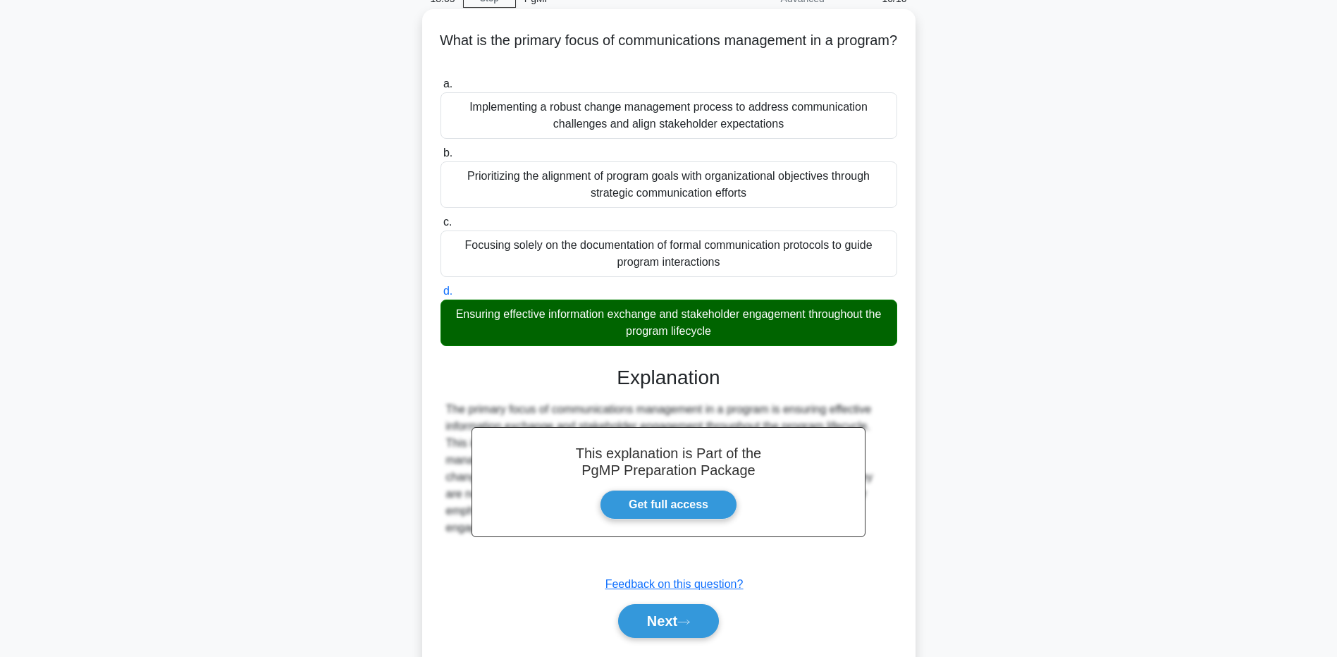
scroll to position [111, 0]
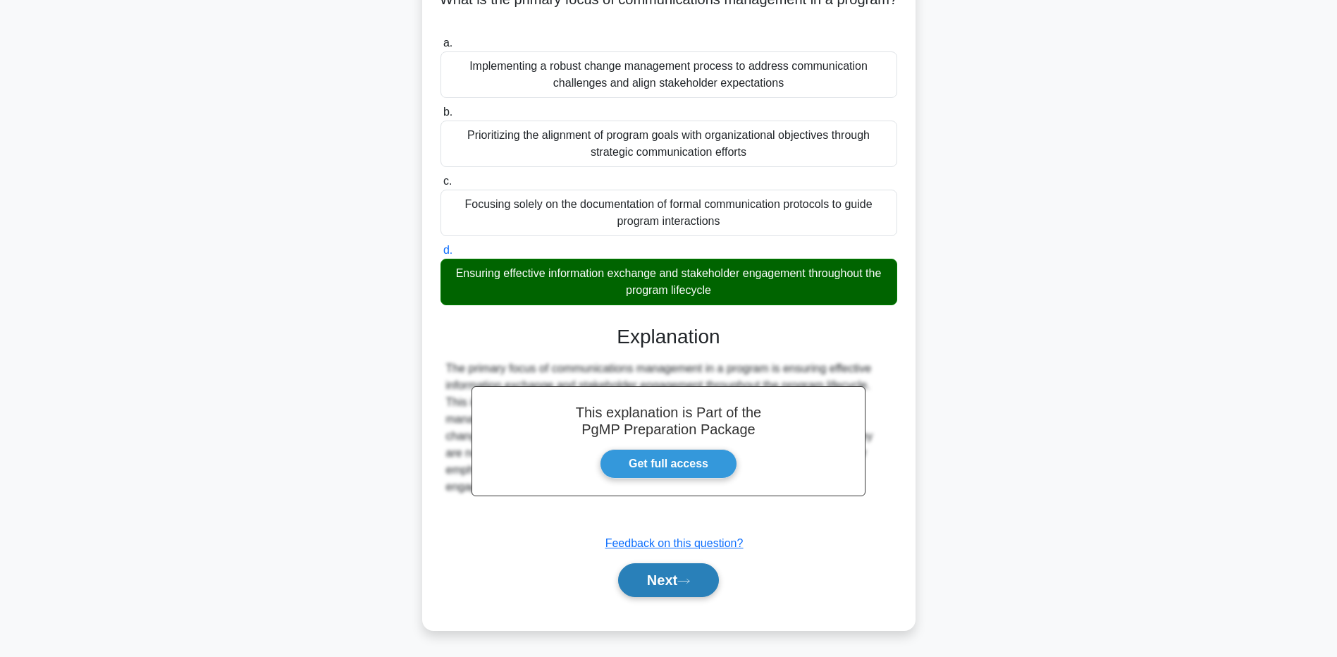
click at [714, 572] on button "Next" at bounding box center [668, 580] width 101 height 34
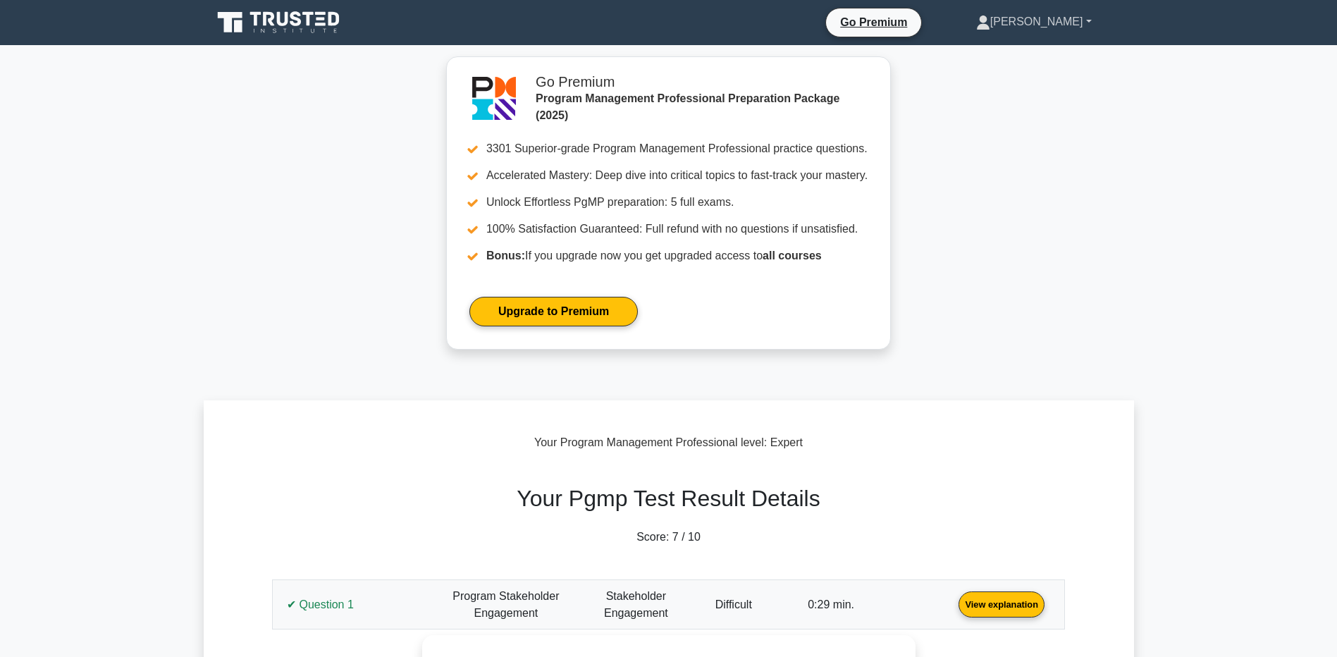
click at [1055, 17] on link "[PERSON_NAME]" at bounding box center [1033, 22] width 183 height 28
click at [1024, 54] on link "Profile" at bounding box center [998, 55] width 111 height 23
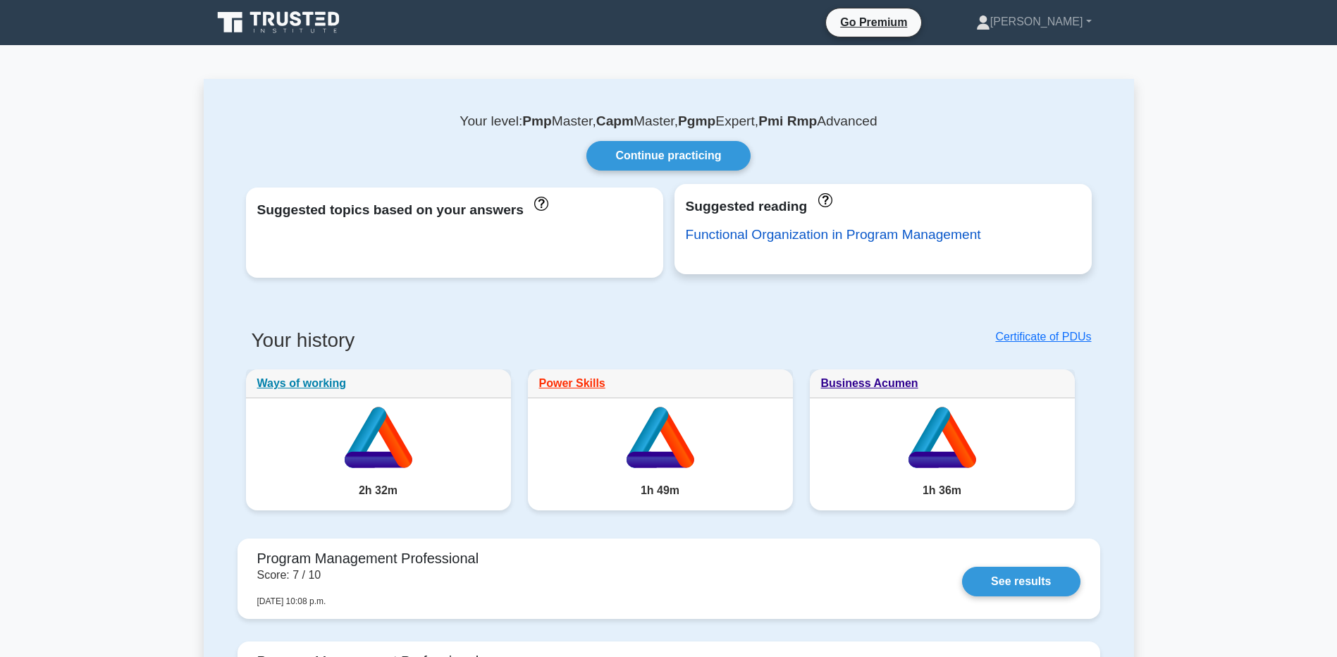
click at [823, 232] on link "Functional Organization in Program Management" at bounding box center [833, 234] width 295 height 15
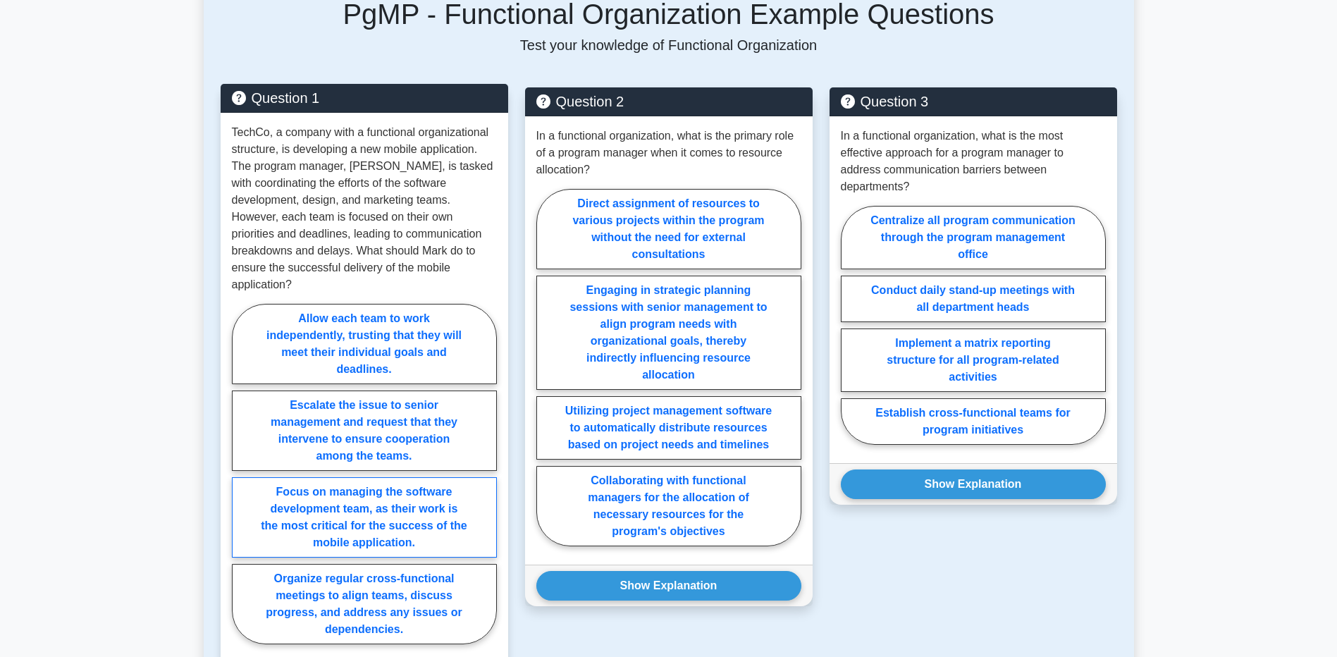
scroll to position [1692, 0]
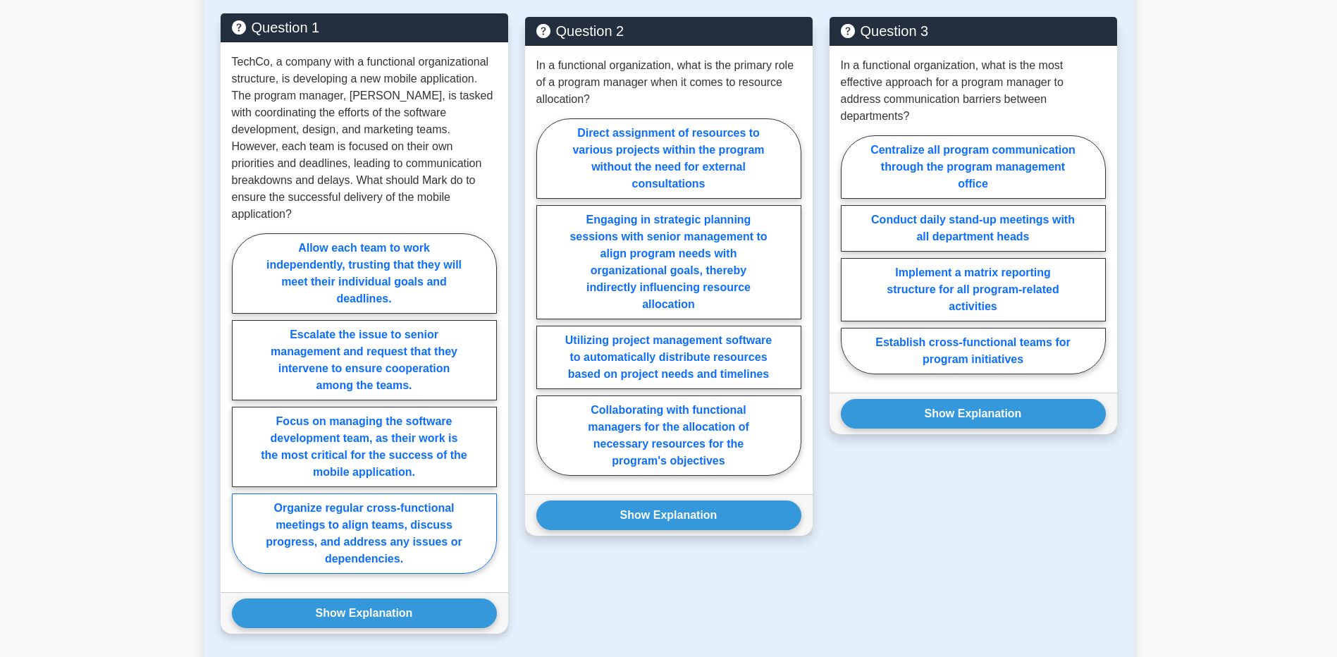
click at [426, 538] on label "Organize regular cross-functional meetings to align teams, discuss progress, an…" at bounding box center [364, 533] width 265 height 80
click at [241, 412] on input "Organize regular cross-functional meetings to align teams, discuss progress, an…" at bounding box center [236, 407] width 9 height 9
radio input "true"
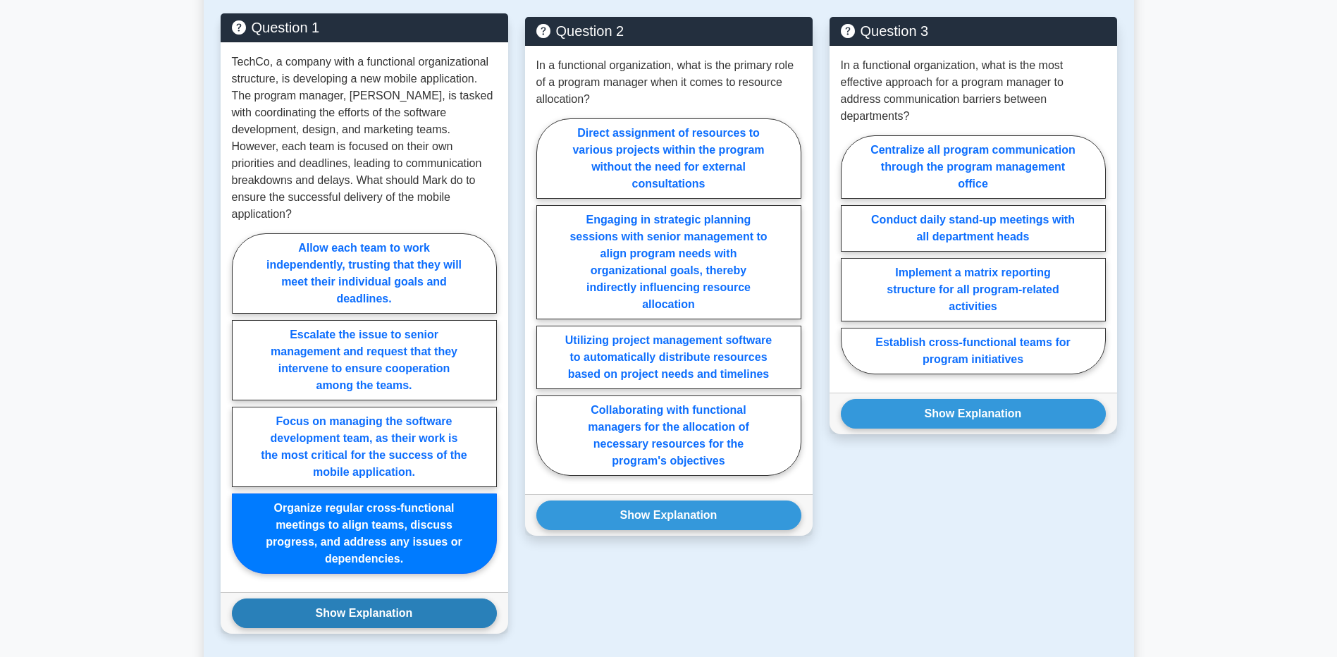
click at [456, 613] on button "Show Explanation" at bounding box center [364, 613] width 265 height 30
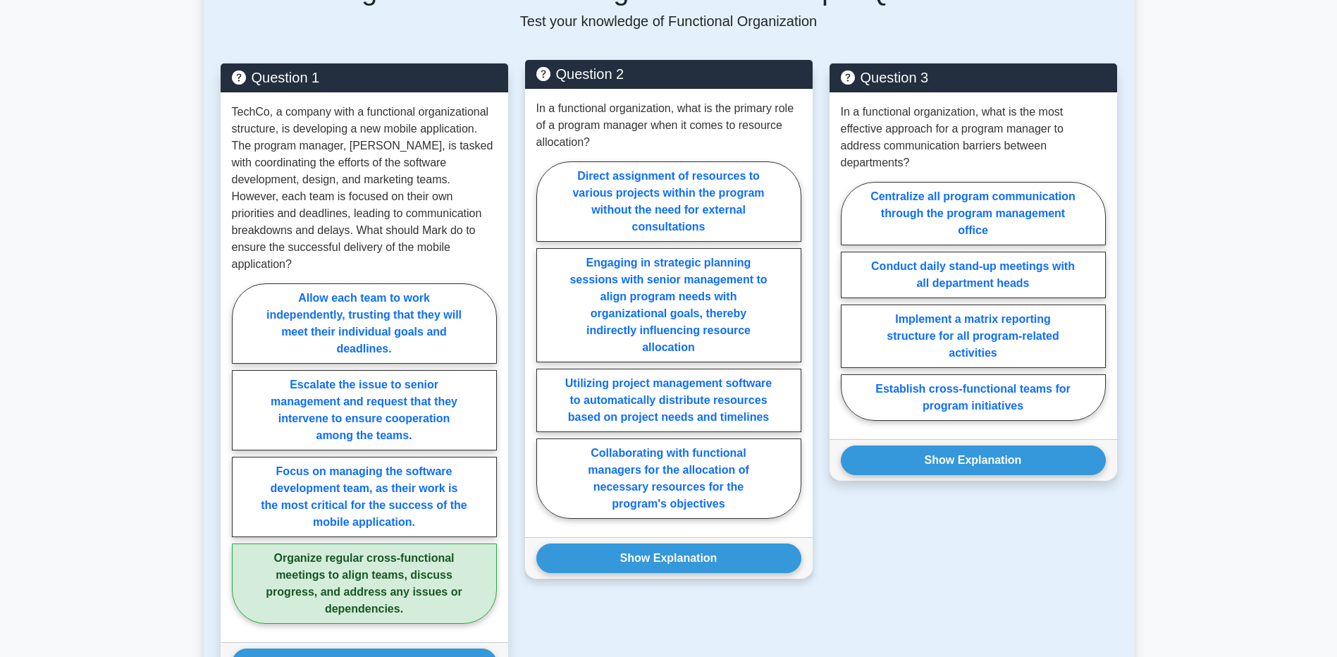
scroll to position [1621, 0]
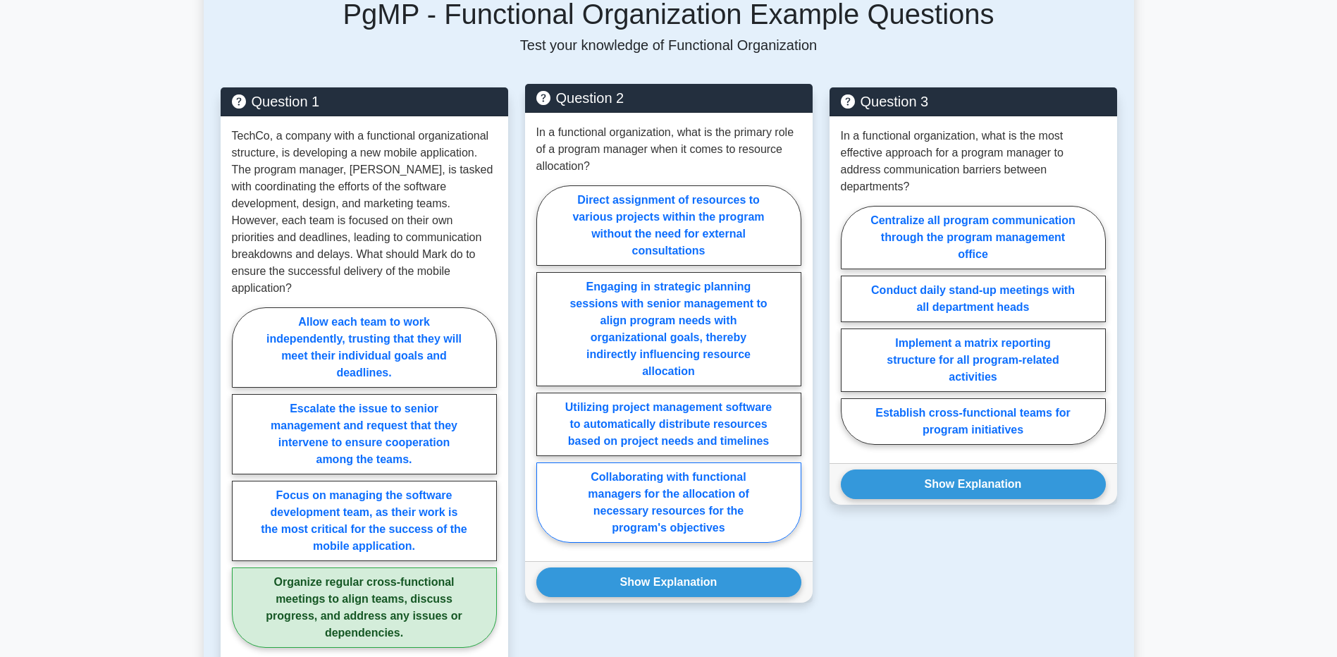
click at [674, 498] on label "Collaborating with functional managers for the allocation of necessary resource…" at bounding box center [668, 502] width 265 height 80
click at [546, 373] on input "Collaborating with functional managers for the allocation of necessary resource…" at bounding box center [540, 368] width 9 height 9
radio input "true"
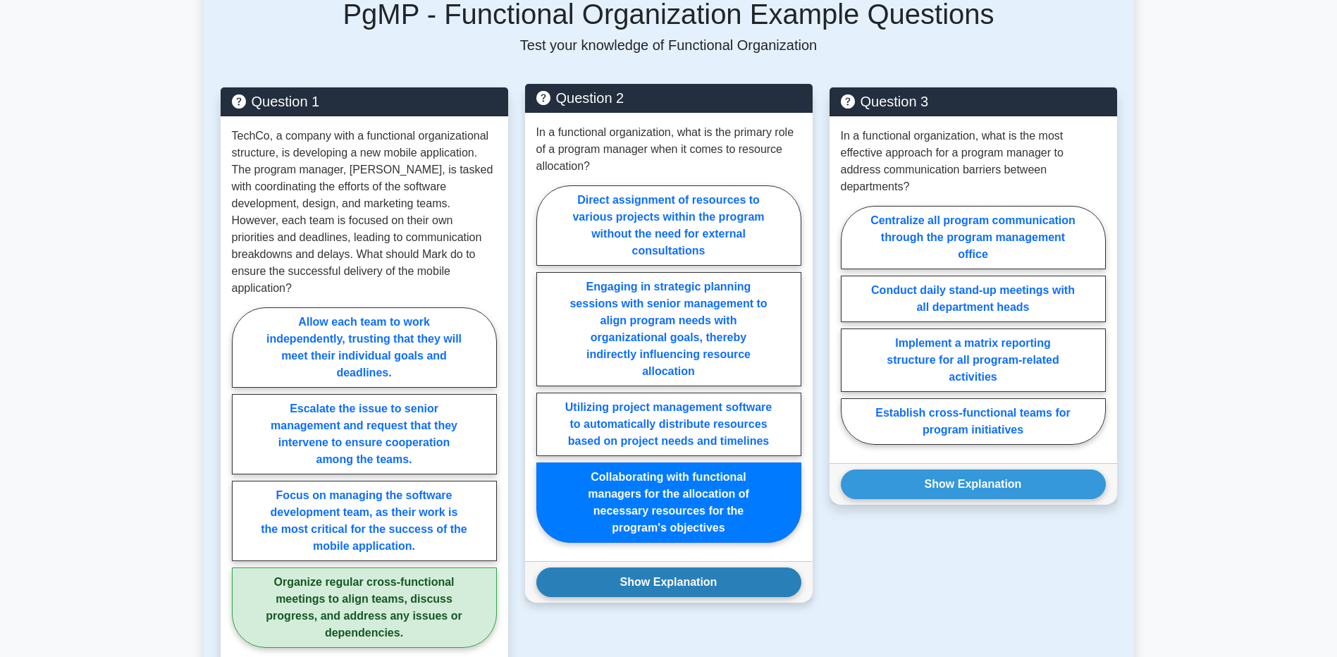
click at [689, 572] on button "Show Explanation" at bounding box center [668, 582] width 265 height 30
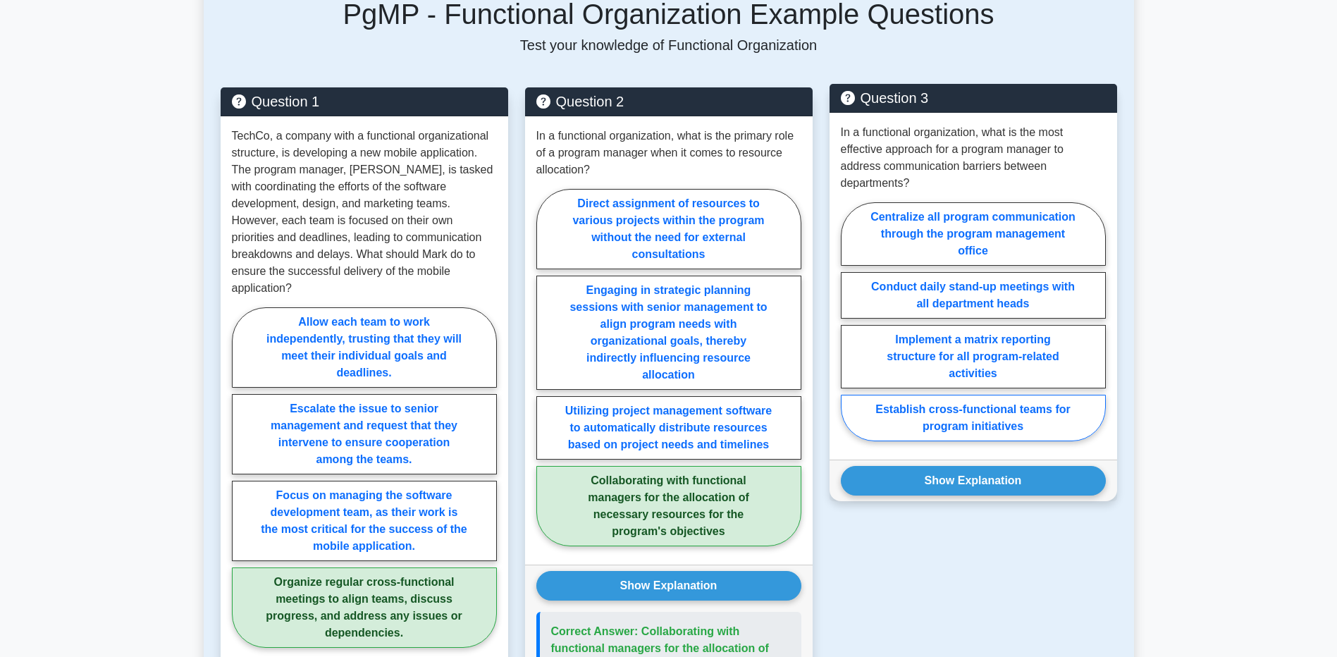
click at [1033, 415] on label "Establish cross-functional teams for program initiatives" at bounding box center [973, 418] width 265 height 47
click at [850, 331] on input "Establish cross-functional teams for program initiatives" at bounding box center [845, 325] width 9 height 9
radio input "true"
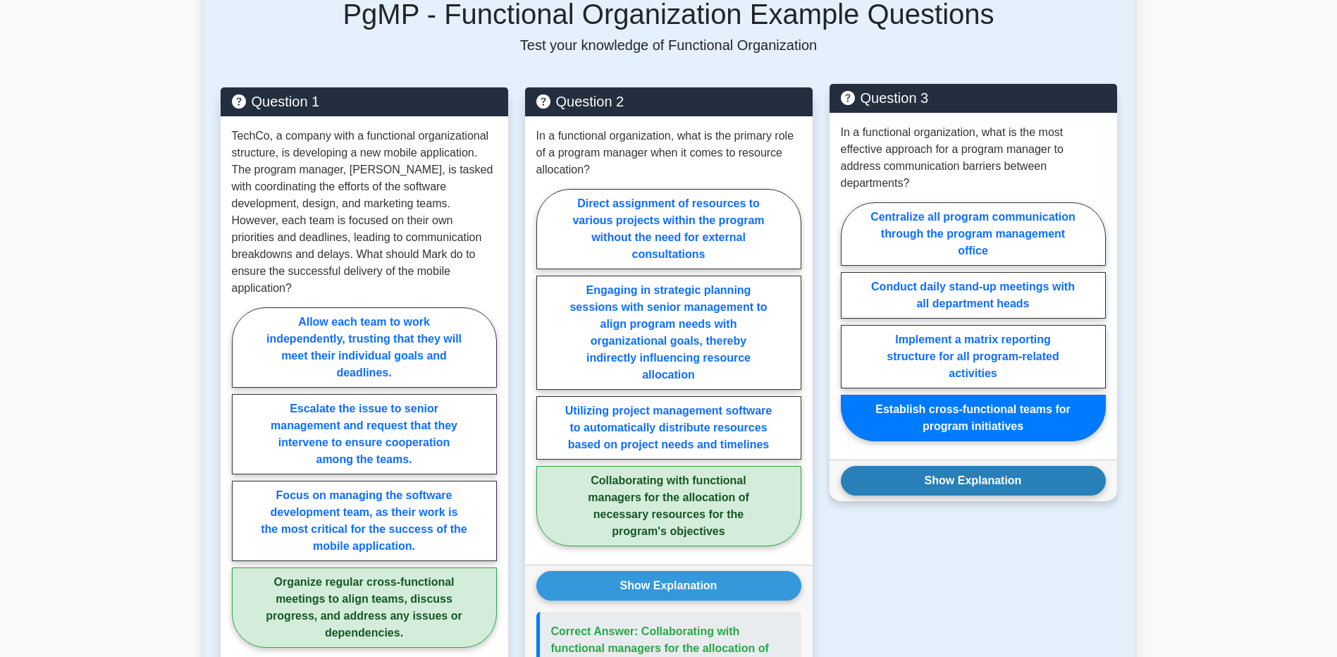
click at [1009, 478] on button "Show Explanation" at bounding box center [973, 481] width 265 height 30
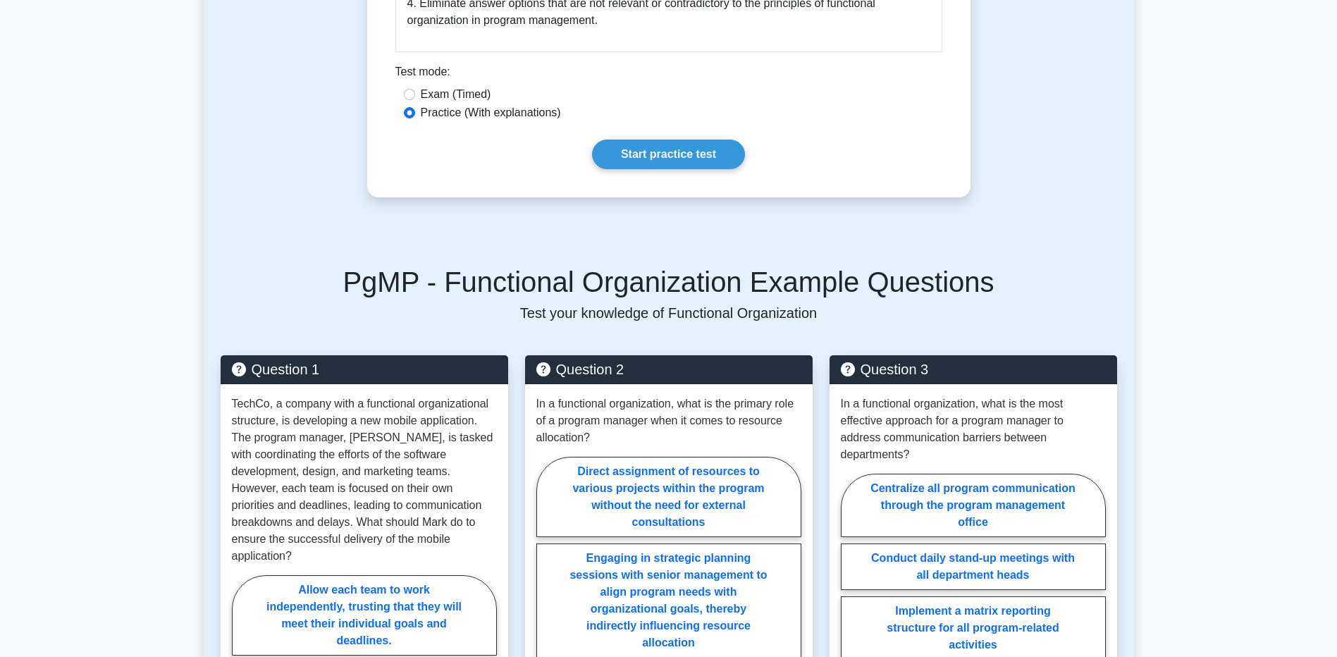
scroll to position [1198, 0]
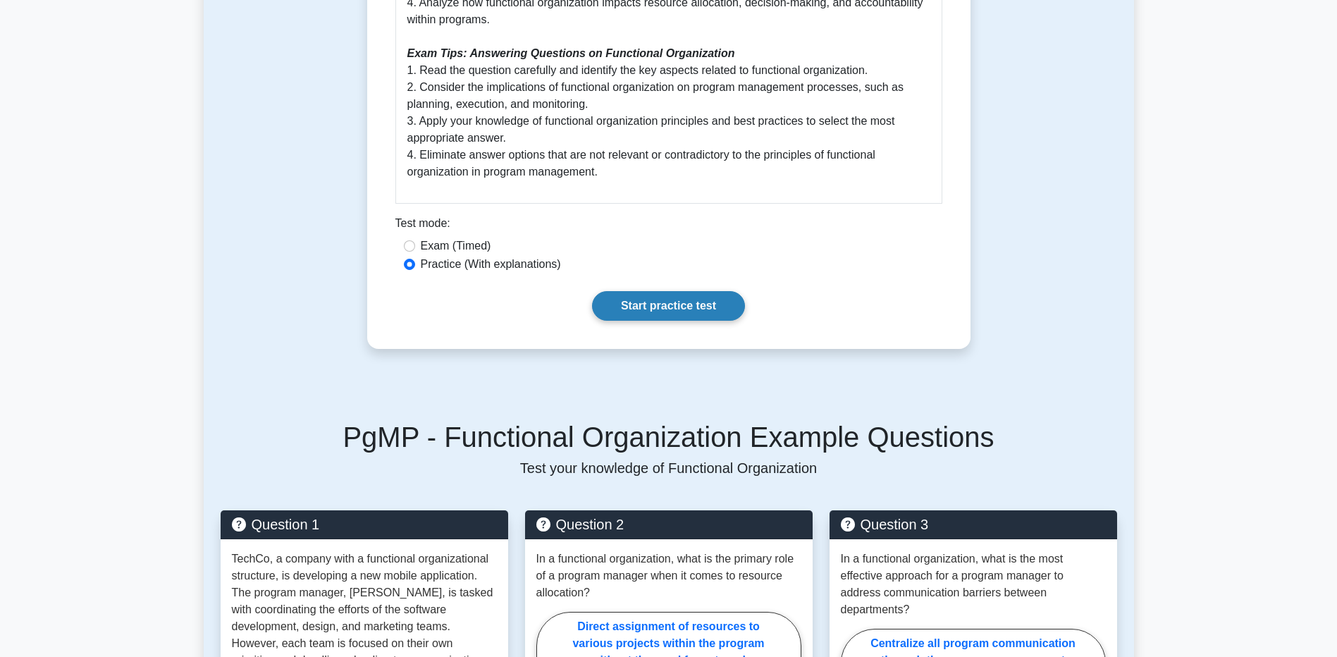
click at [699, 318] on link "Start practice test" at bounding box center [668, 306] width 153 height 30
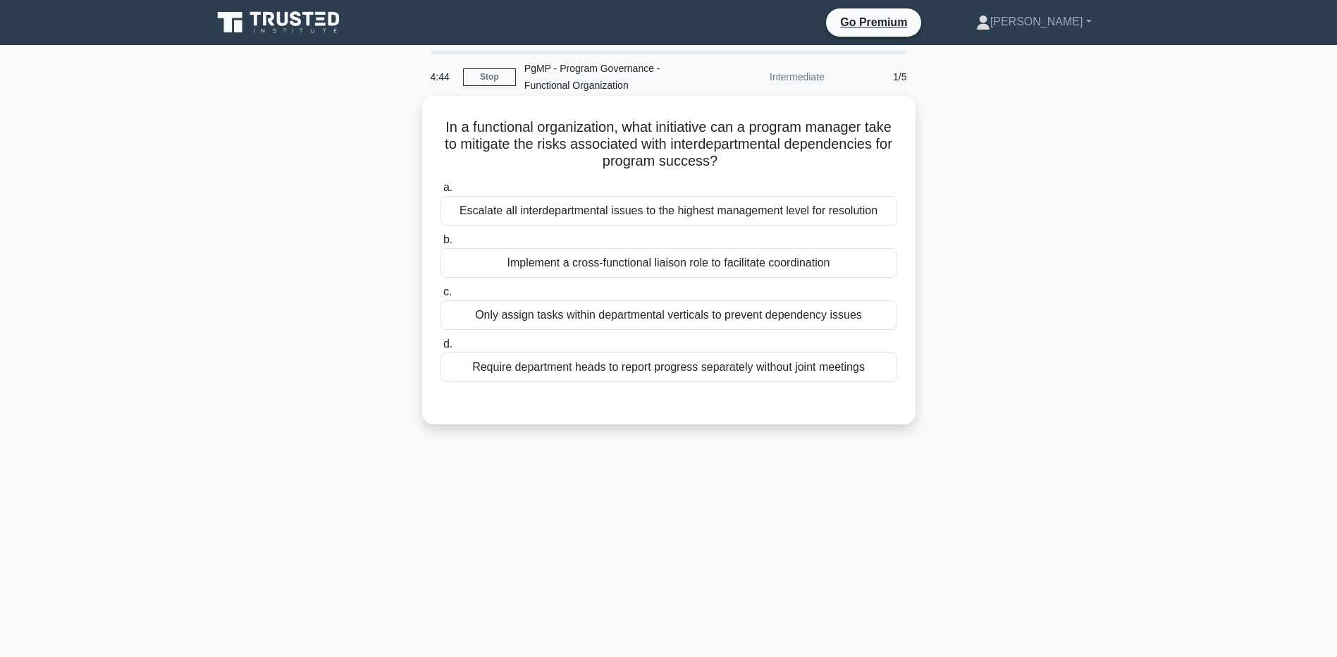
click at [644, 262] on div "Implement a cross-functional liaison role to facilitate coordination" at bounding box center [669, 263] width 457 height 30
click at [441, 245] on input "b. Implement a cross-functional liaison role to facilitate coordination" at bounding box center [441, 239] width 0 height 9
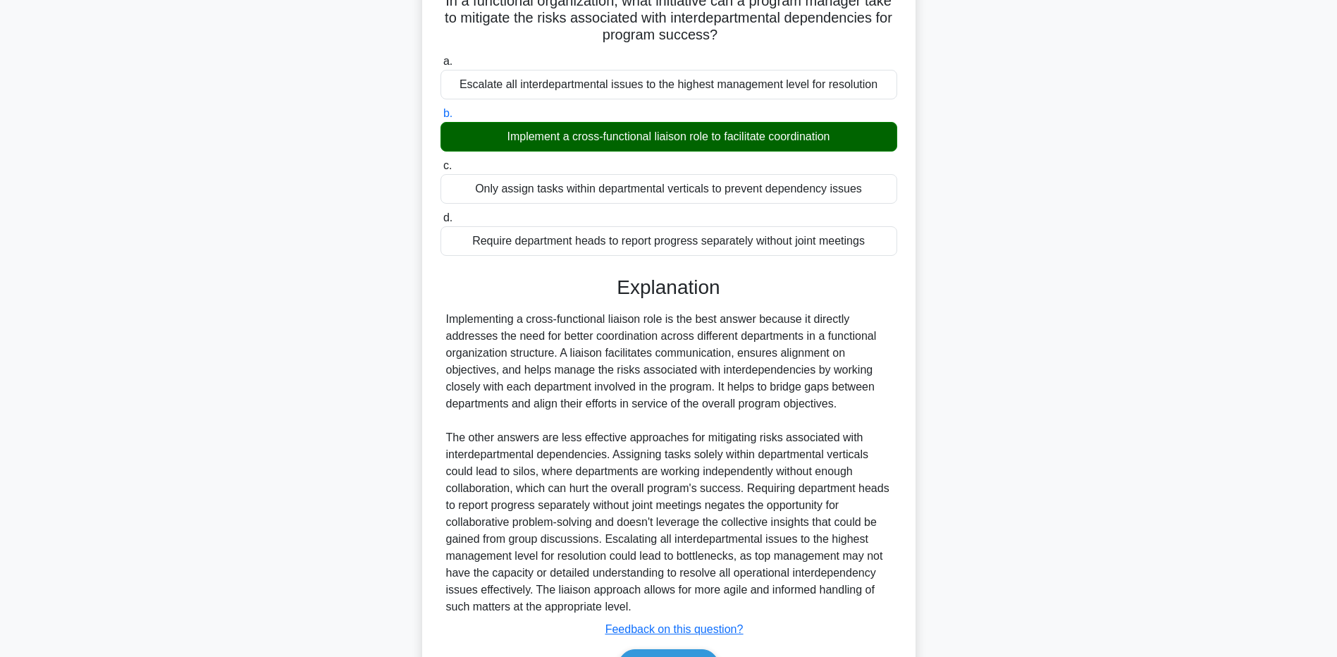
scroll to position [213, 0]
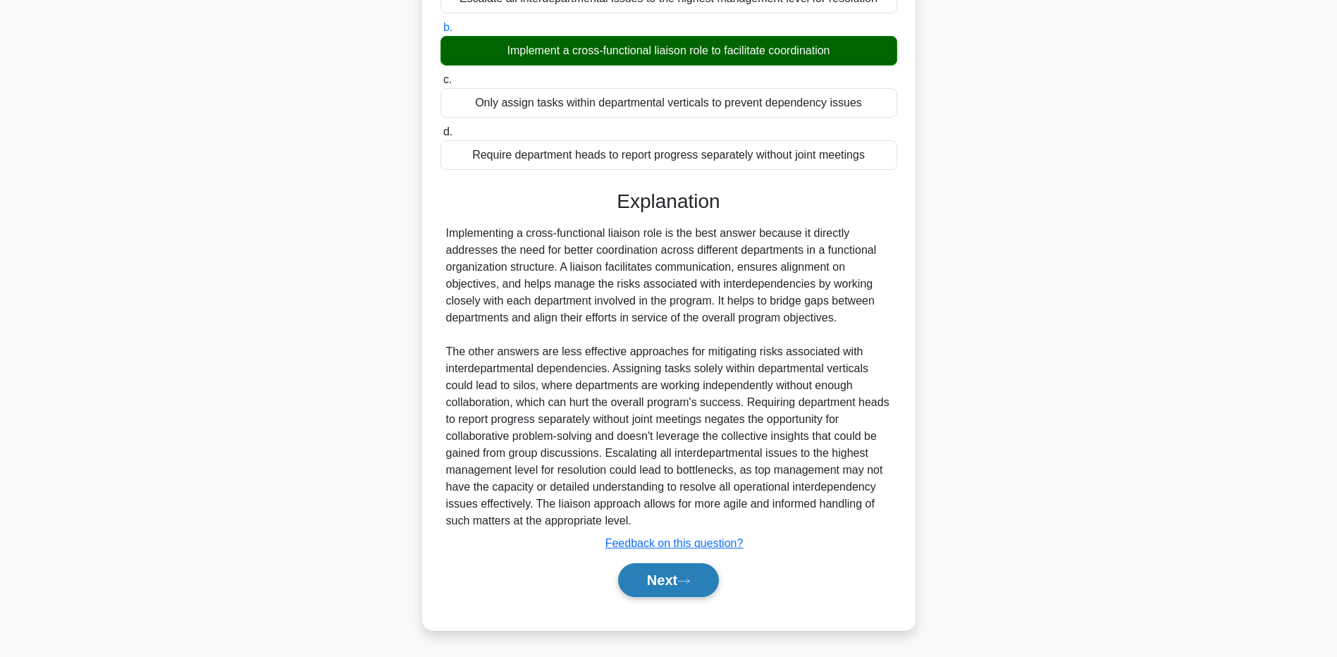
click at [699, 586] on button "Next" at bounding box center [668, 580] width 101 height 34
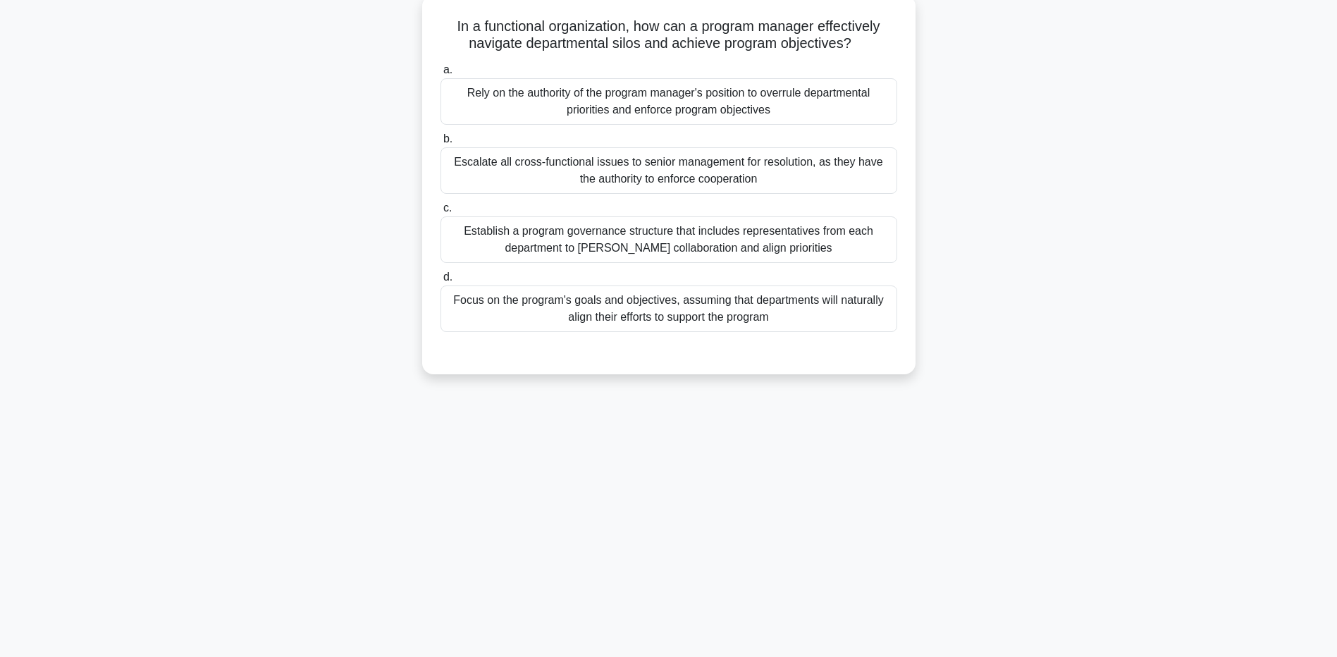
scroll to position [34, 0]
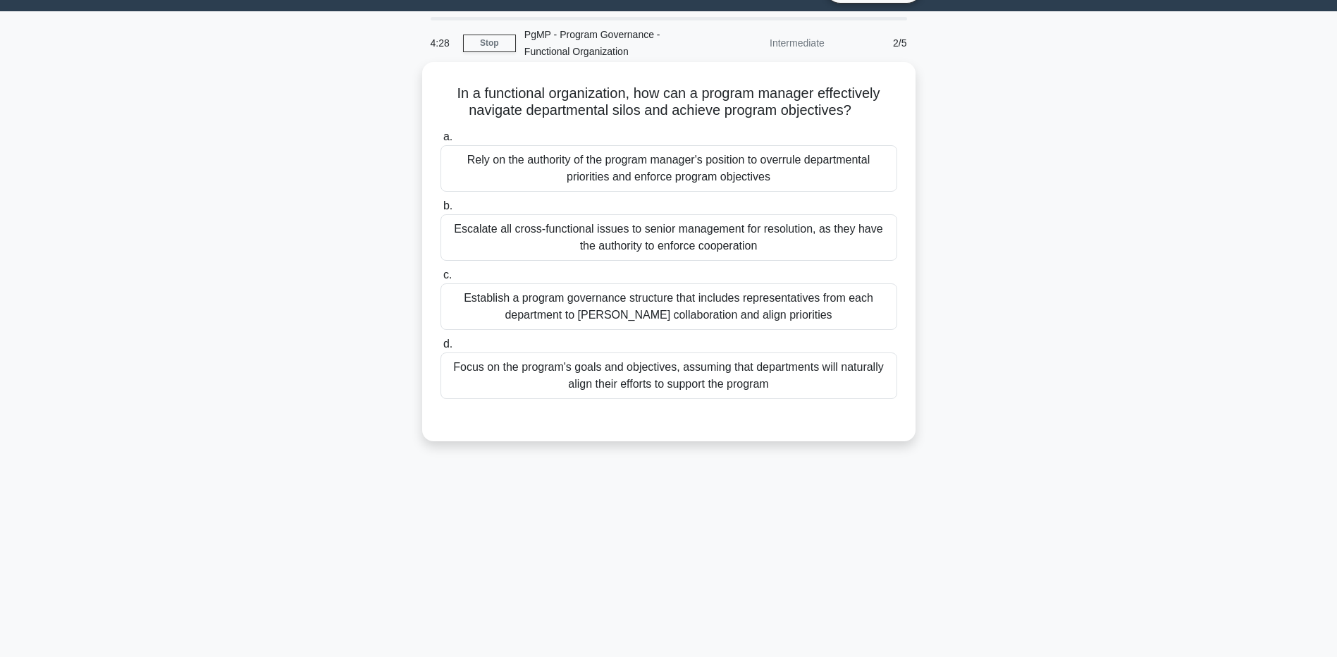
click at [651, 308] on div "Establish a program governance structure that includes representatives from eac…" at bounding box center [669, 306] width 457 height 47
click at [441, 280] on input "c. Establish a program governance structure that includes representatives from …" at bounding box center [441, 275] width 0 height 9
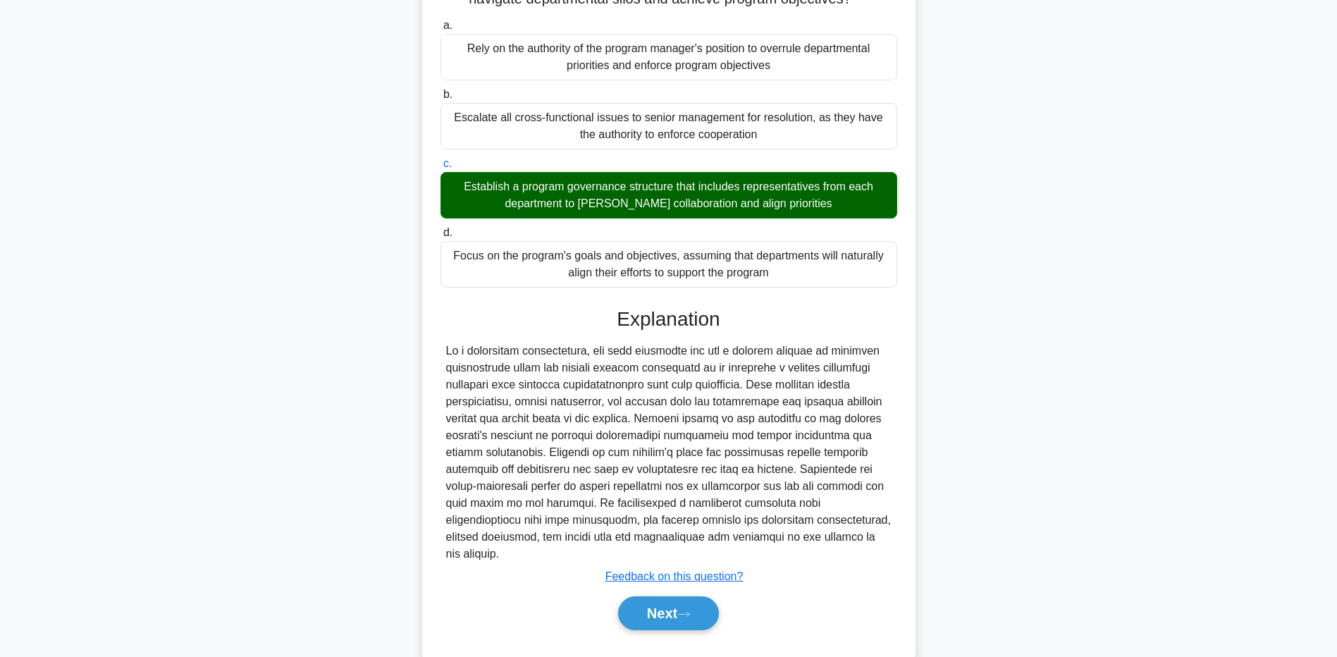
scroll to position [162, 0]
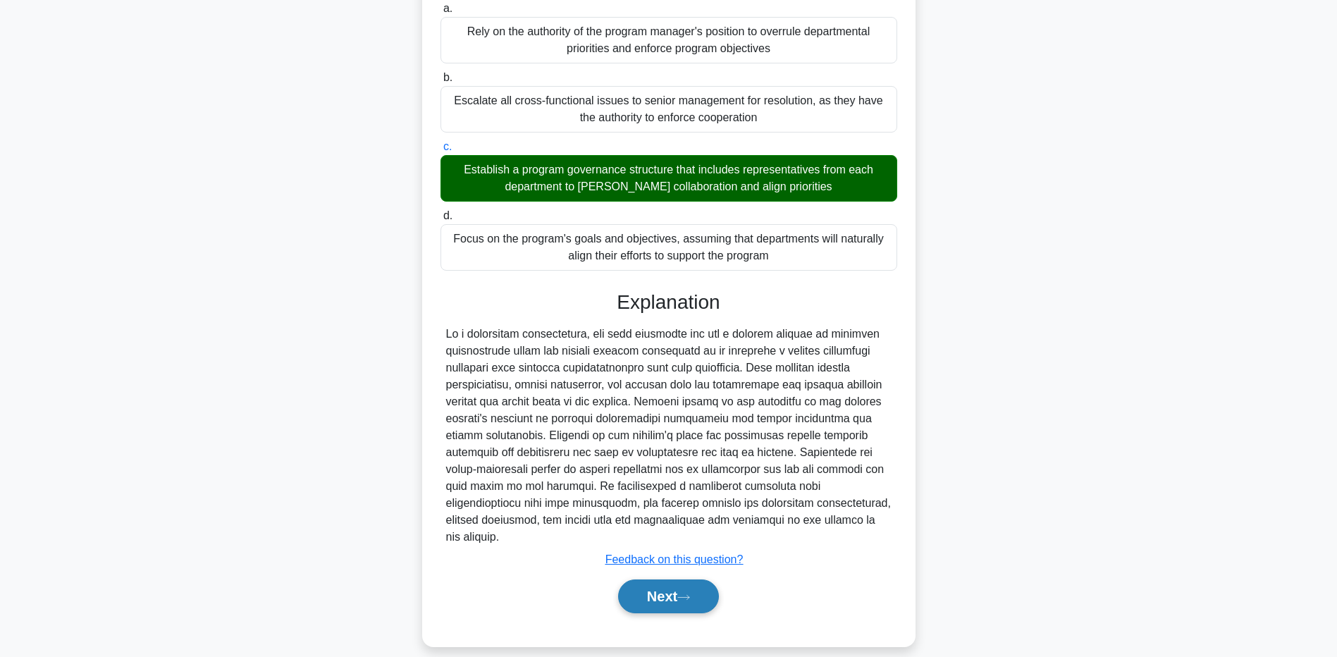
click at [672, 584] on button "Next" at bounding box center [668, 596] width 101 height 34
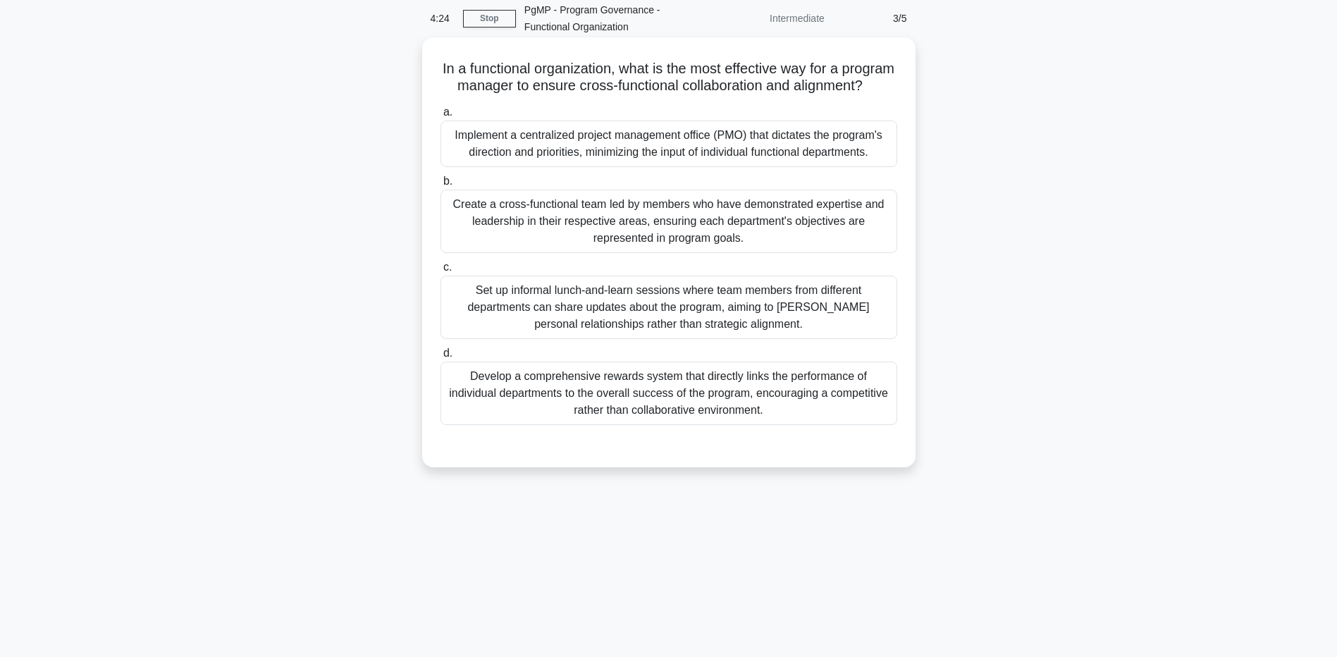
scroll to position [34, 0]
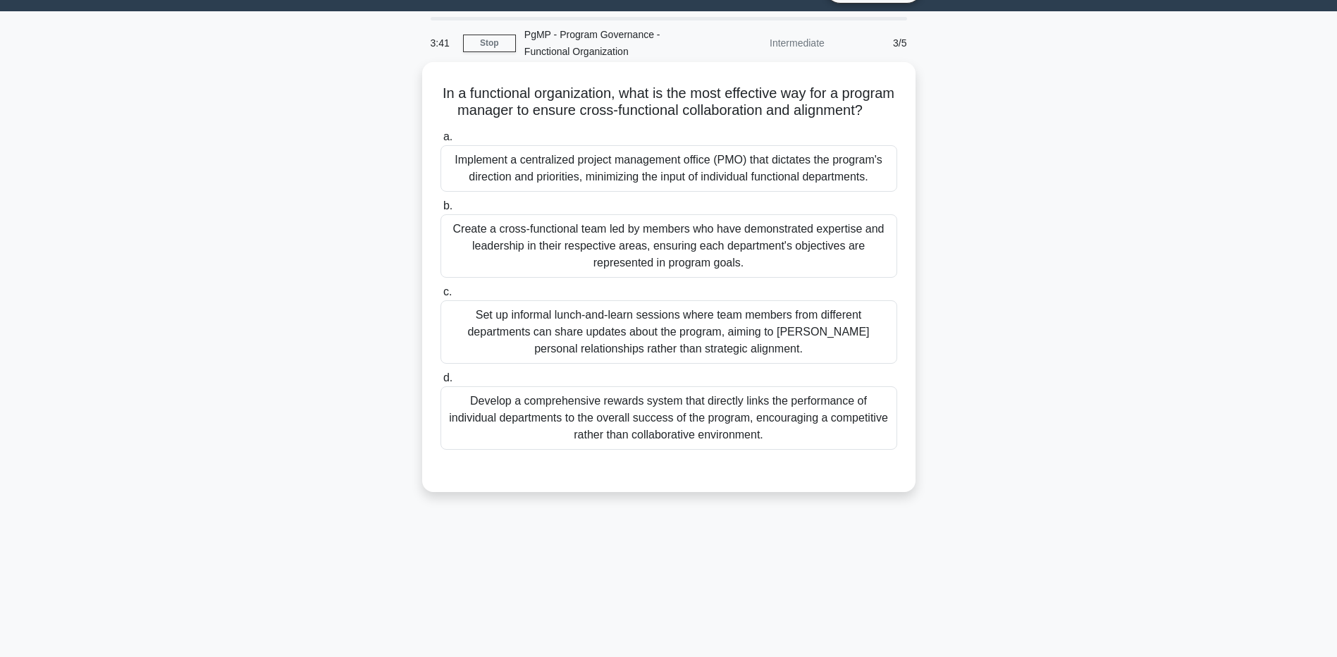
click at [653, 278] on div "Create a cross-functional team led by members who have demonstrated expertise a…" at bounding box center [669, 245] width 457 height 63
click at [441, 211] on input "b. Create a cross-functional team led by members who have demonstrated expertis…" at bounding box center [441, 206] width 0 height 9
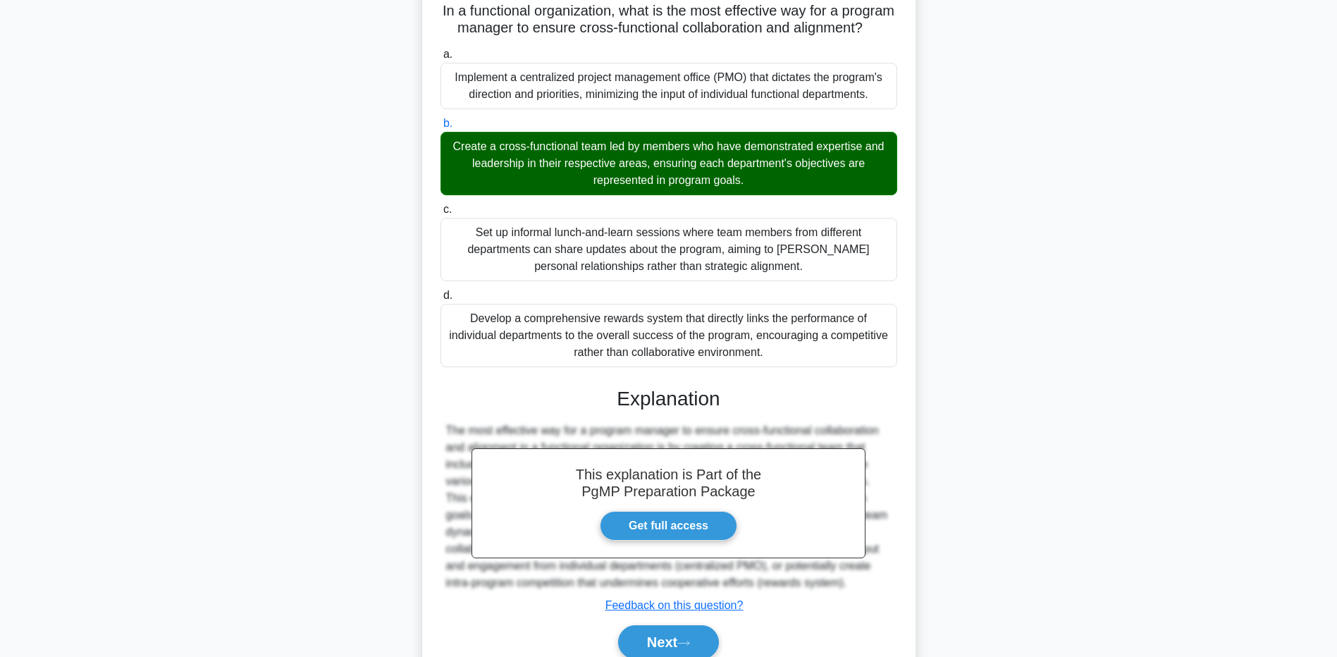
scroll to position [196, 0]
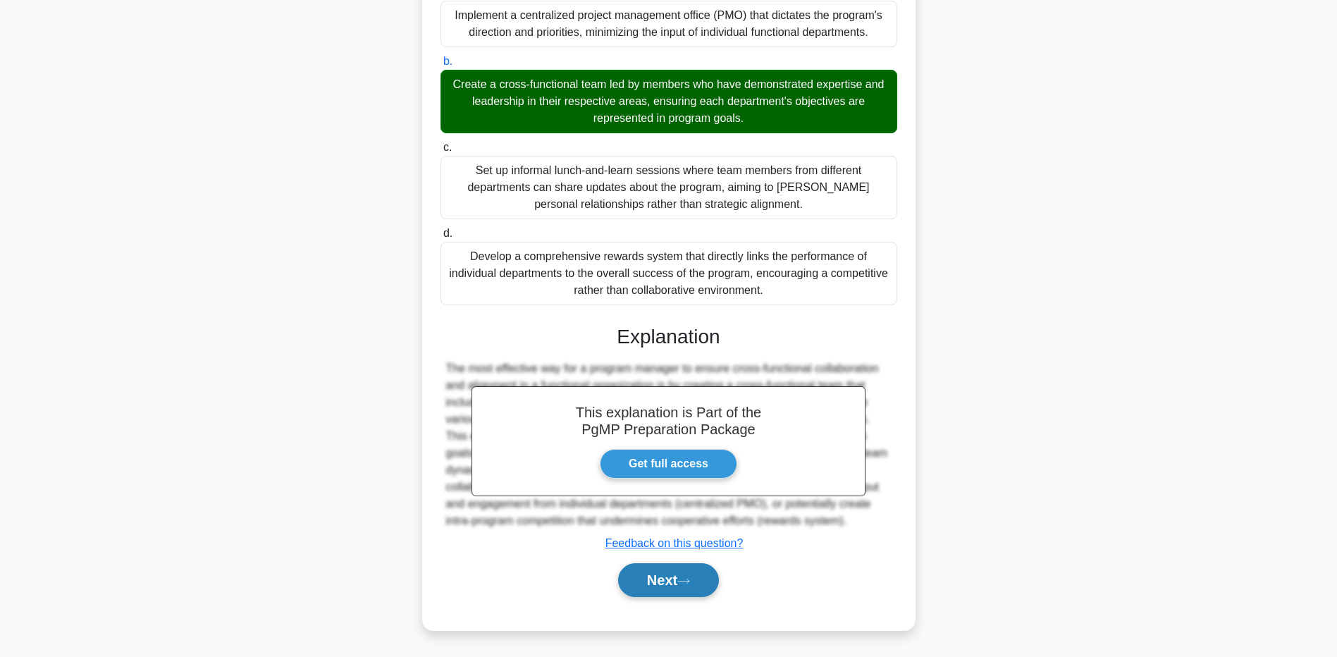
click at [661, 567] on button "Next" at bounding box center [668, 580] width 101 height 34
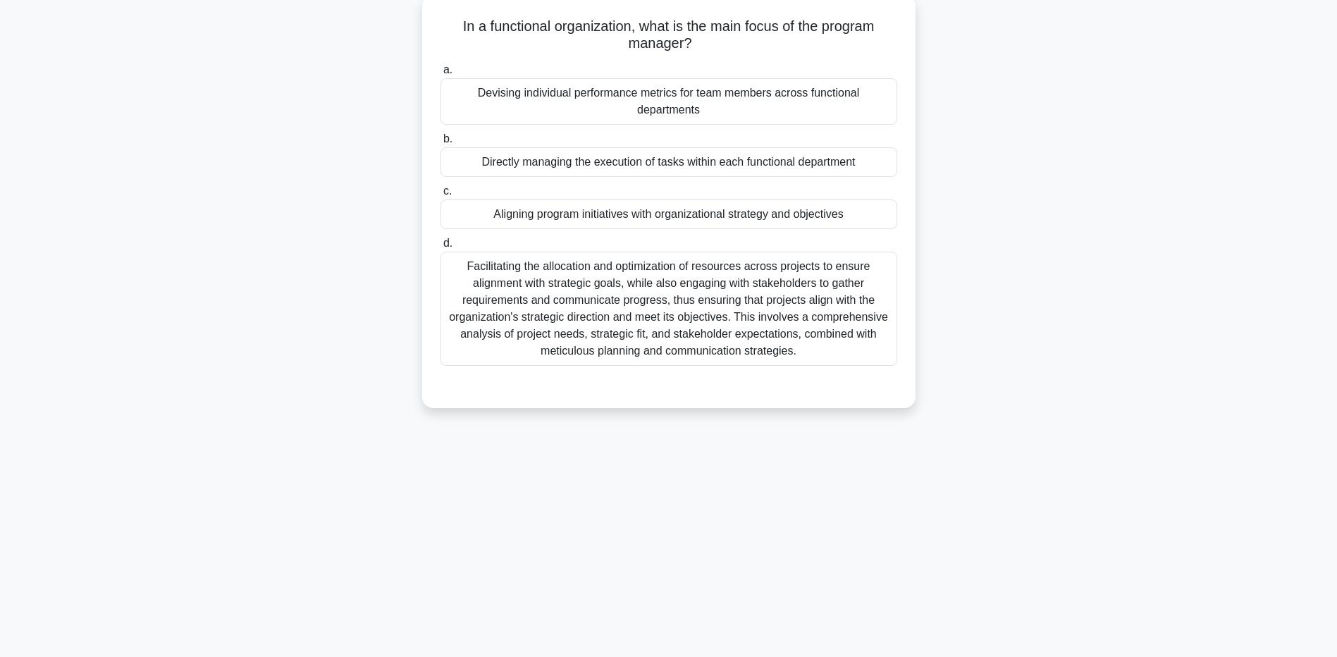
scroll to position [0, 0]
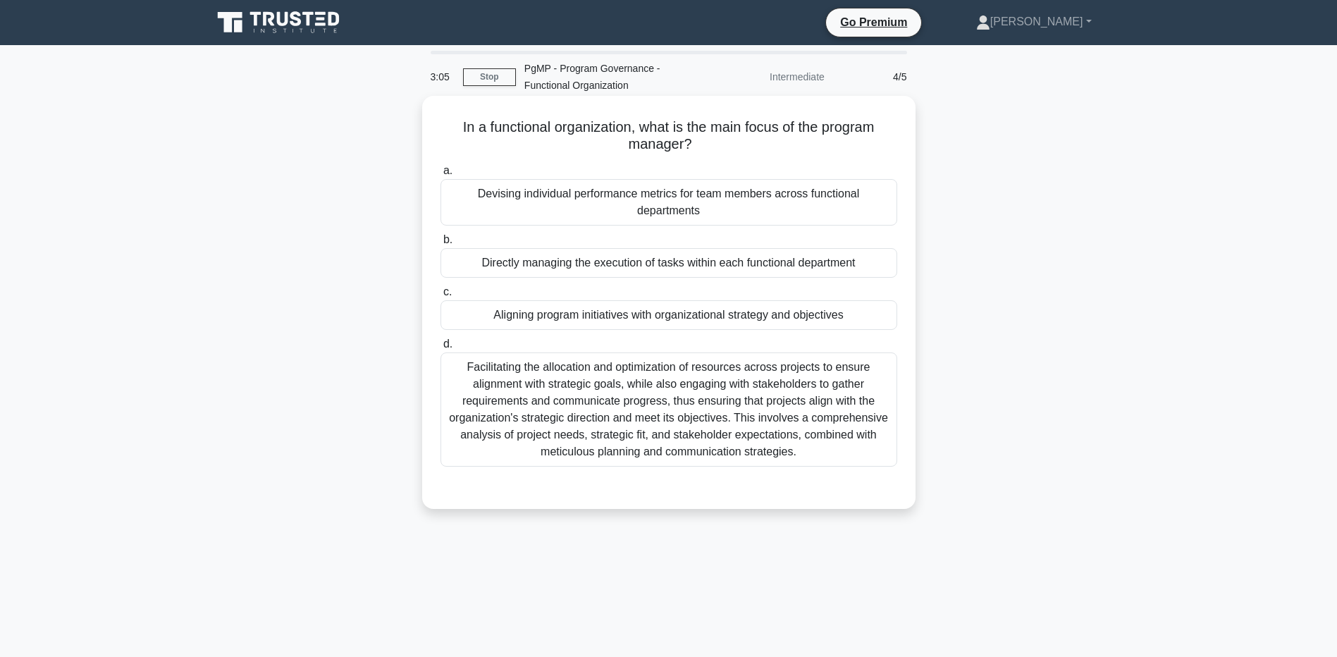
click at [603, 414] on div "Facilitating the allocation and optimization of resources across projects to en…" at bounding box center [669, 409] width 457 height 114
click at [441, 349] on input "d. Facilitating the allocation and optimization of resources across projects to…" at bounding box center [441, 344] width 0 height 9
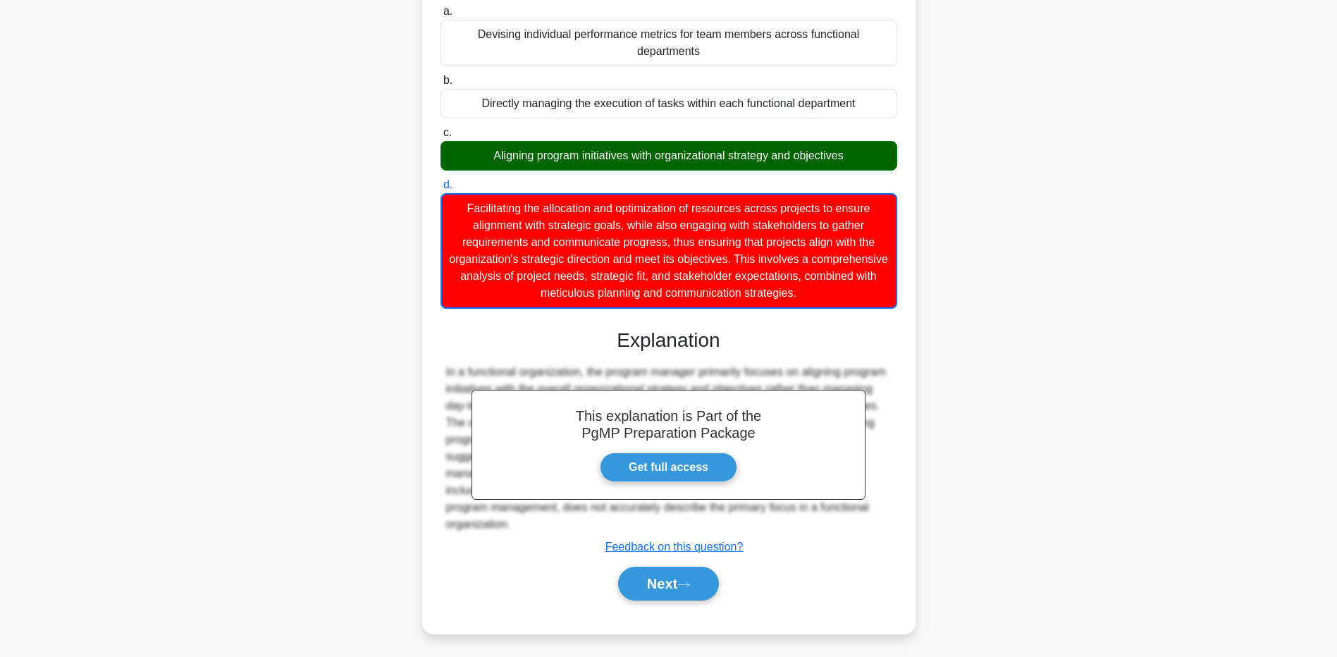
scroll to position [164, 0]
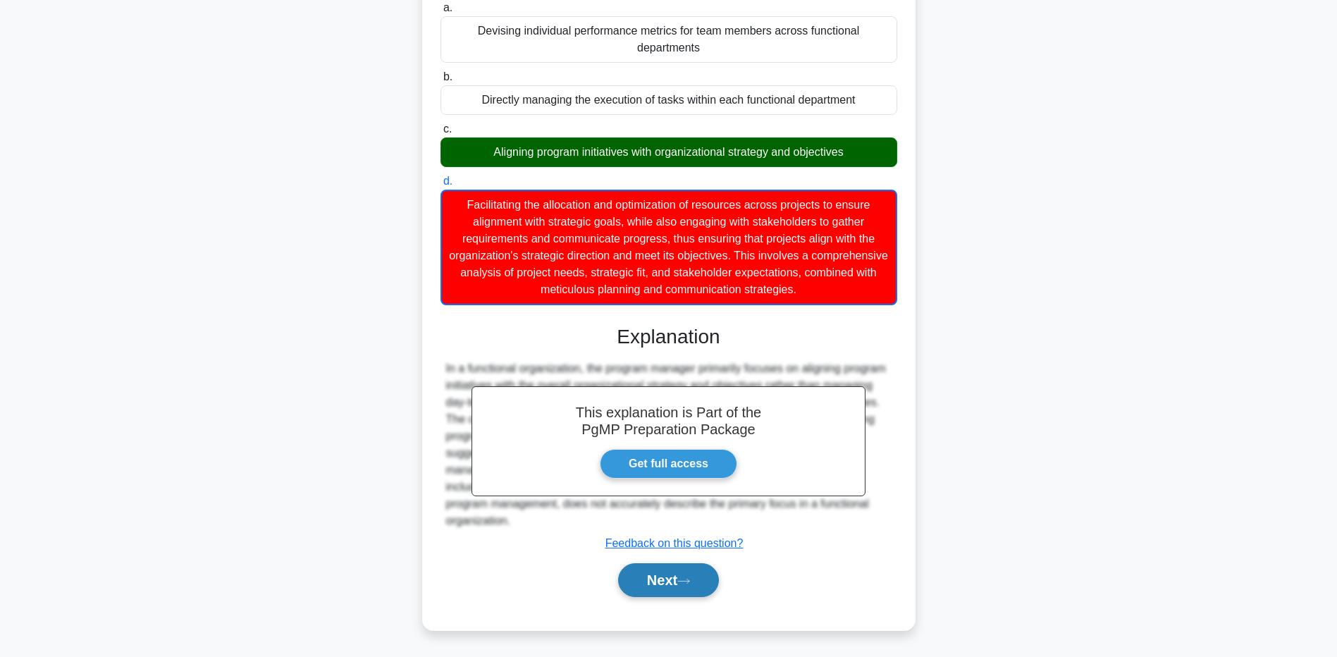
click at [650, 577] on button "Next" at bounding box center [668, 580] width 101 height 34
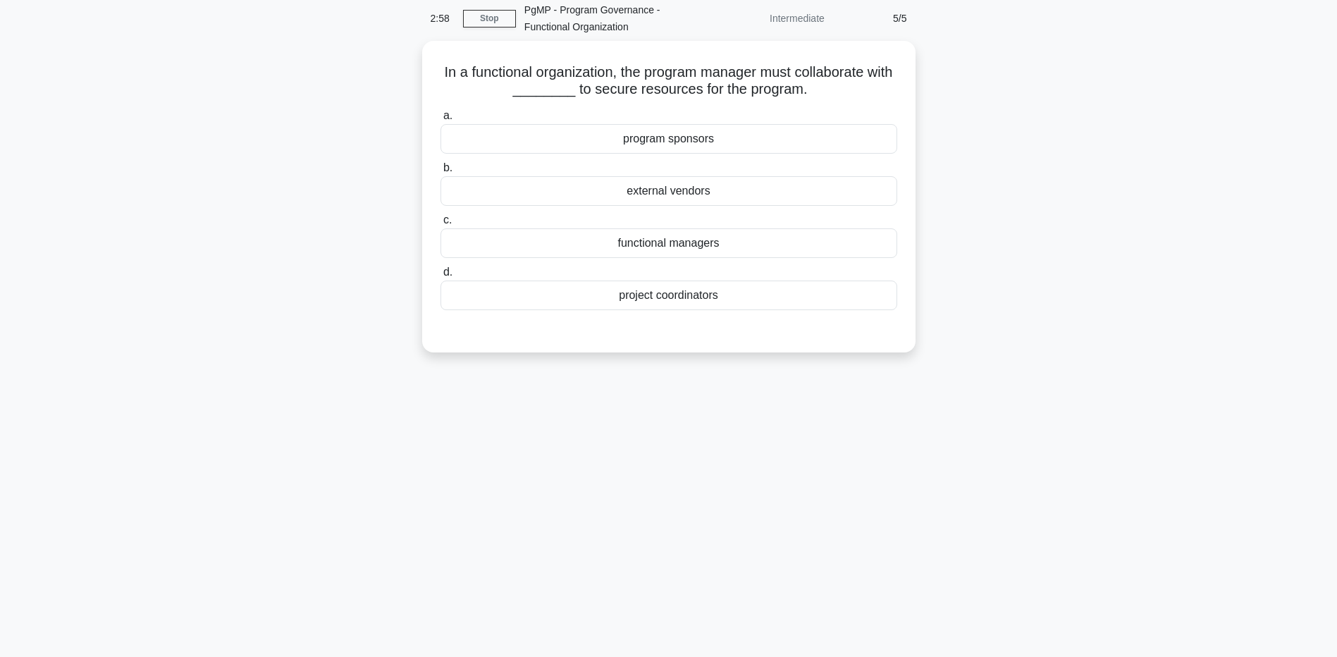
scroll to position [34, 0]
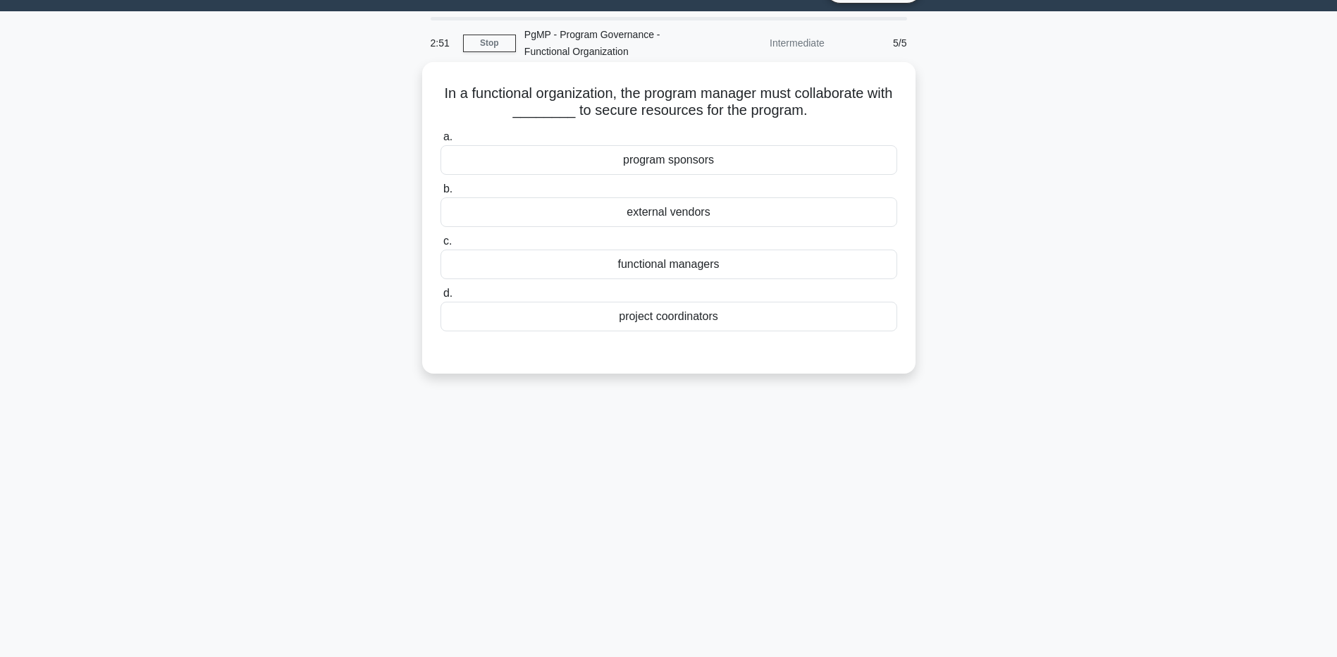
click at [690, 265] on div "functional managers" at bounding box center [669, 265] width 457 height 30
click at [441, 246] on input "c. functional managers" at bounding box center [441, 241] width 0 height 9
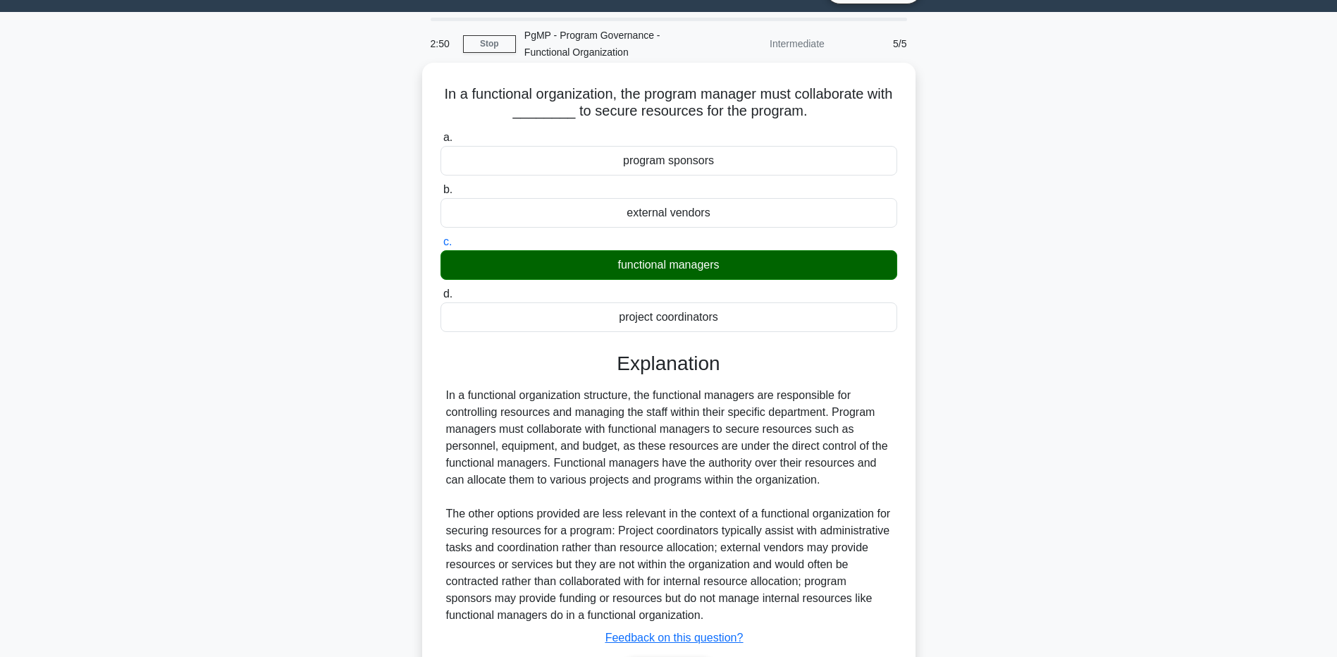
scroll to position [128, 0]
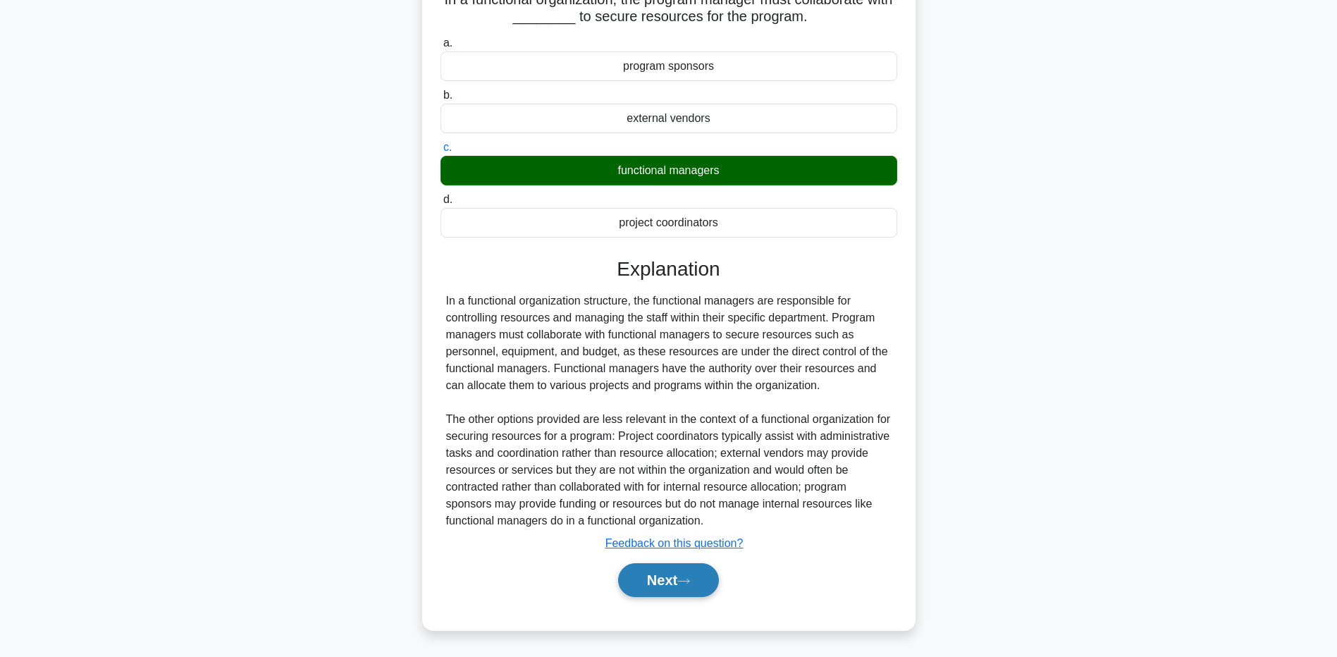
click at [694, 590] on button "Next" at bounding box center [668, 580] width 101 height 34
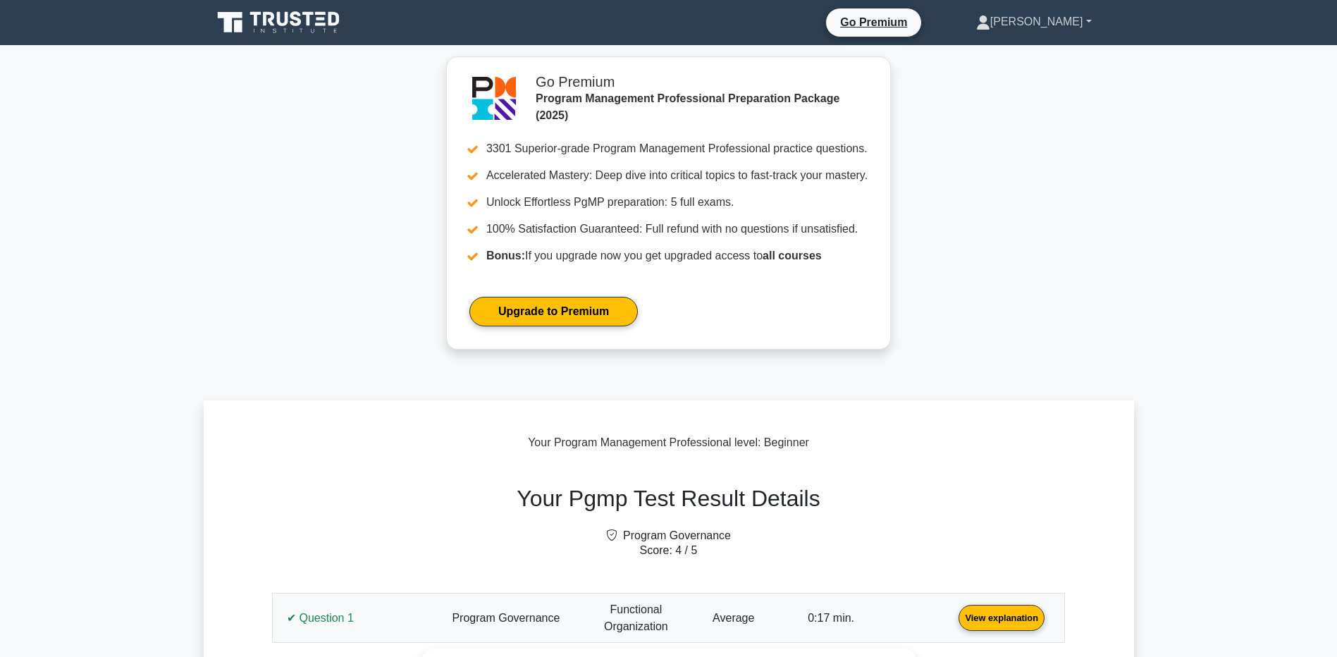
click at [1026, 17] on link "[PERSON_NAME]" at bounding box center [1033, 22] width 183 height 28
click at [1015, 56] on link "Profile" at bounding box center [998, 55] width 111 height 23
